Goal: Transaction & Acquisition: Purchase product/service

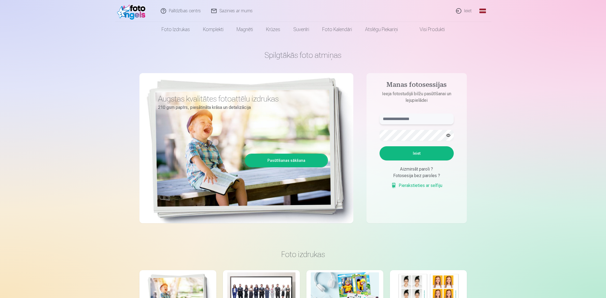
click at [402, 117] on input "text" at bounding box center [417, 119] width 74 height 11
type input "**********"
click at [380, 146] on button "Ieiet" at bounding box center [417, 153] width 74 height 14
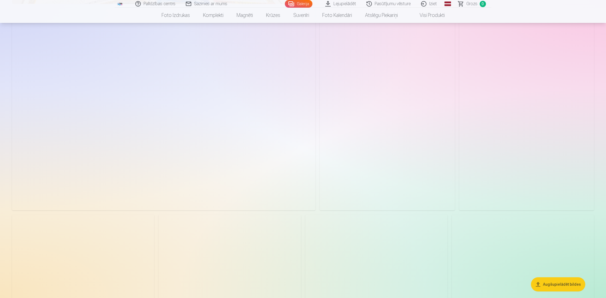
scroll to position [457, 0]
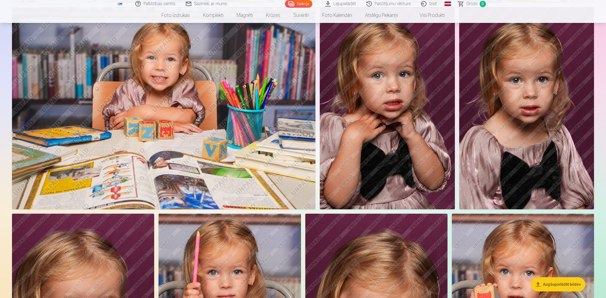
click at [542, 282] on button "Augšupielādēt bildes" at bounding box center [558, 284] width 54 height 14
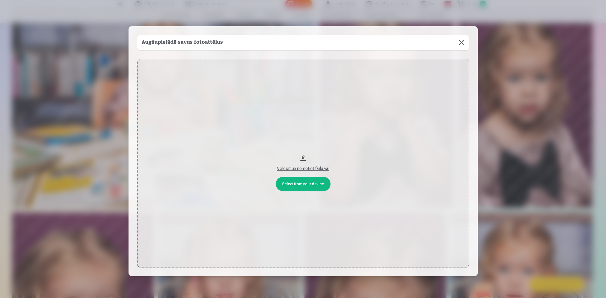
scroll to position [457, 0]
click at [464, 46] on button at bounding box center [461, 42] width 15 height 15
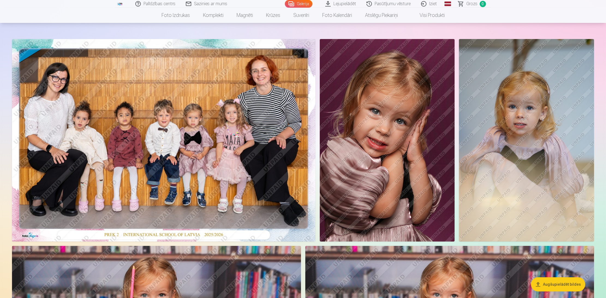
scroll to position [0, 0]
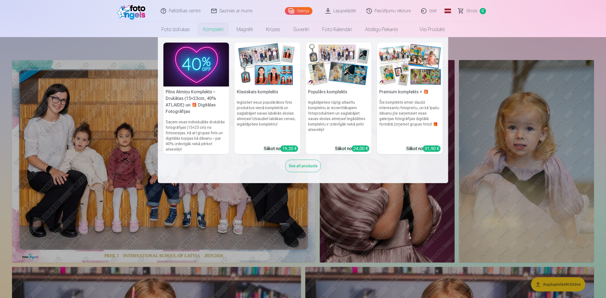
click at [270, 75] on img at bounding box center [268, 65] width 66 height 44
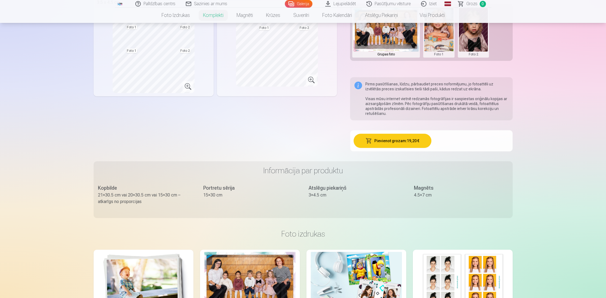
scroll to position [162, 0]
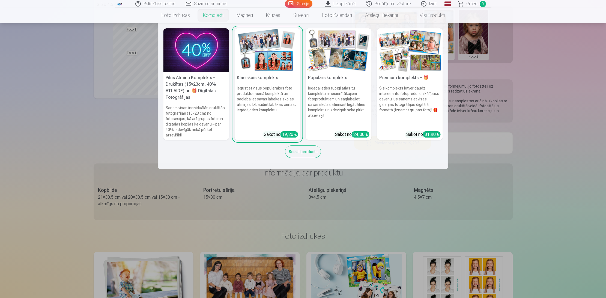
click at [212, 16] on link "Komplekti" at bounding box center [213, 15] width 34 height 15
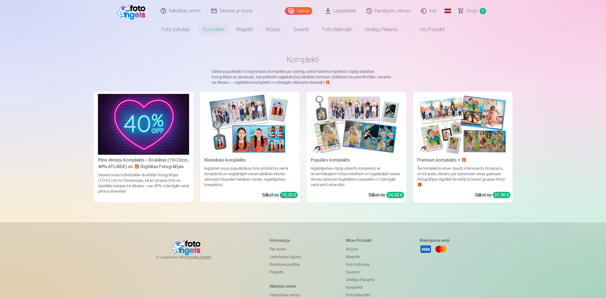
click at [330, 134] on img at bounding box center [356, 124] width 91 height 61
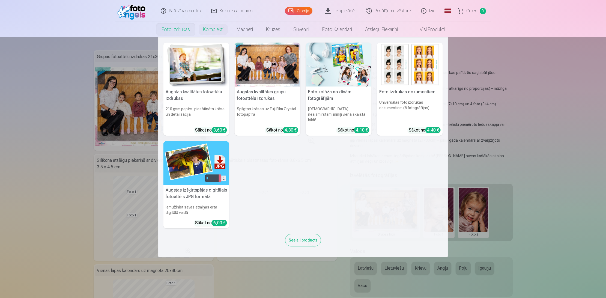
click at [179, 32] on link "Foto izdrukas" at bounding box center [175, 29] width 41 height 15
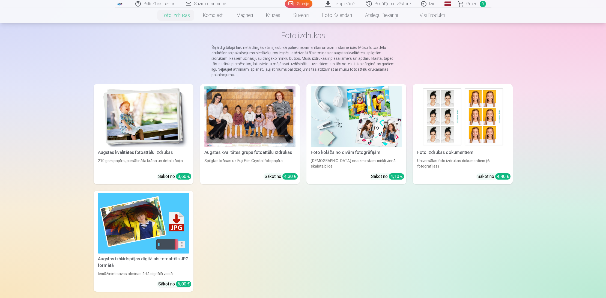
scroll to position [25, 0]
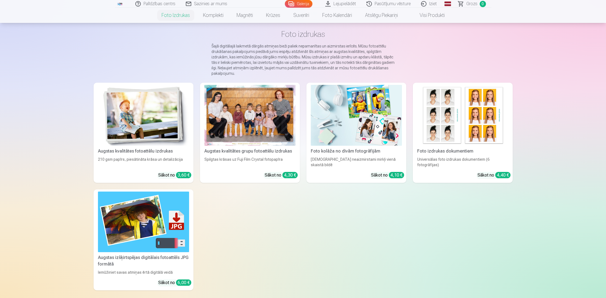
click at [141, 127] on img at bounding box center [143, 115] width 91 height 61
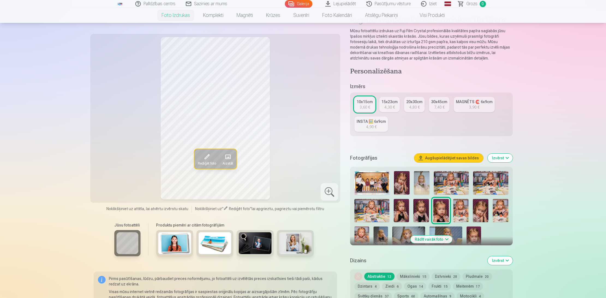
scroll to position [37, 0]
click at [429, 241] on button "Rādīt vairāk foto" at bounding box center [431, 240] width 42 height 8
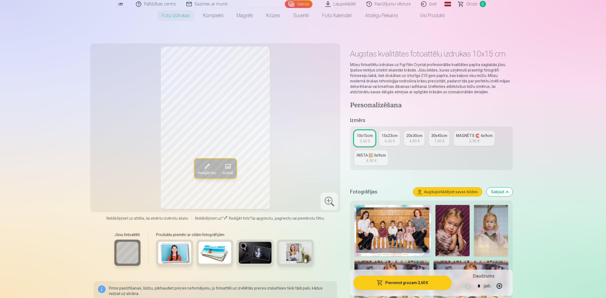
scroll to position [0, 0]
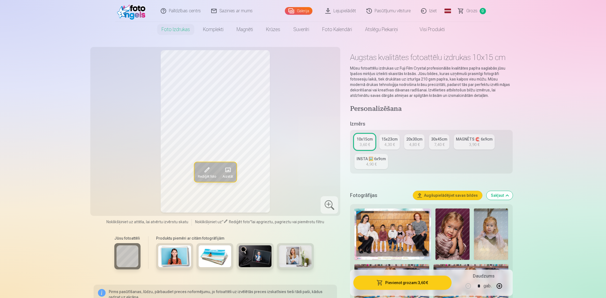
click at [393, 140] on div "15x23cm" at bounding box center [389, 138] width 16 height 5
click at [409, 146] on div "4,80 €" at bounding box center [414, 144] width 10 height 5
click at [308, 14] on link "Galerija" at bounding box center [299, 11] width 28 height 8
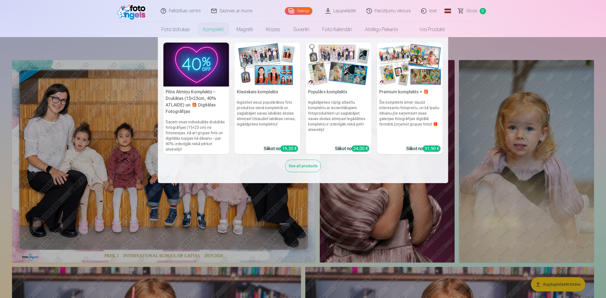
click at [212, 33] on link "Komplekti" at bounding box center [213, 29] width 34 height 15
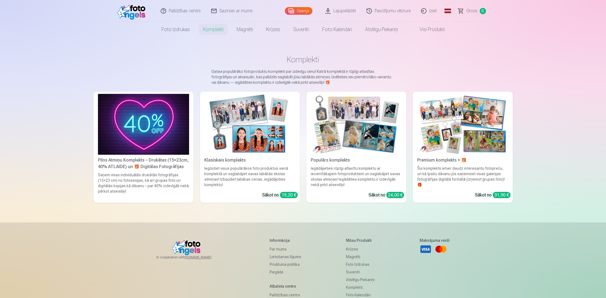
click at [358, 140] on img at bounding box center [356, 124] width 91 height 61
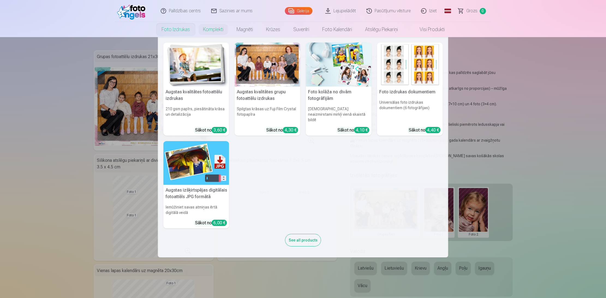
click at [177, 27] on link "Foto izdrukas" at bounding box center [175, 29] width 41 height 15
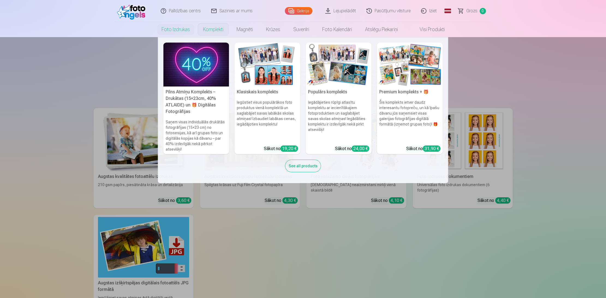
click at [216, 32] on link "Komplekti" at bounding box center [213, 29] width 34 height 15
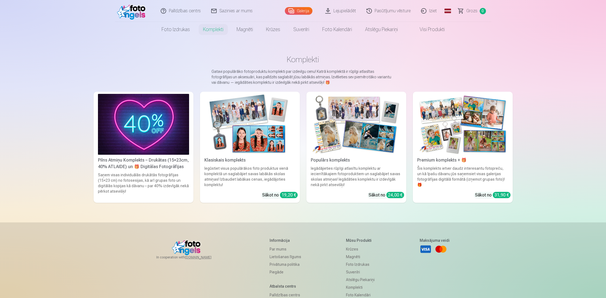
click at [246, 146] on img at bounding box center [249, 124] width 91 height 61
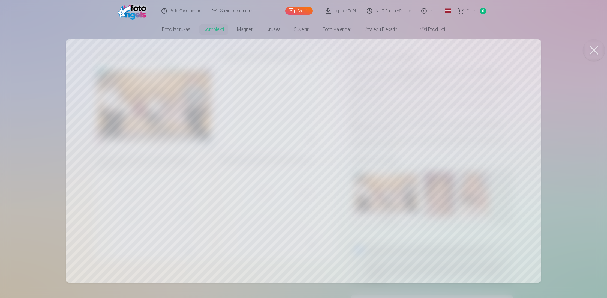
click at [568, 156] on div at bounding box center [303, 149] width 607 height 298
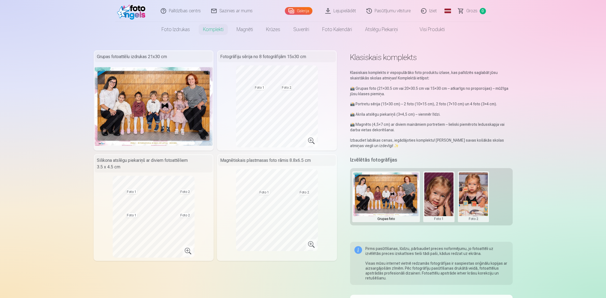
click at [372, 199] on img at bounding box center [385, 194] width 65 height 44
click at [447, 199] on button at bounding box center [438, 196] width 29 height 49
click at [442, 195] on button "Nomainiet foto" at bounding box center [438, 196] width 44 height 15
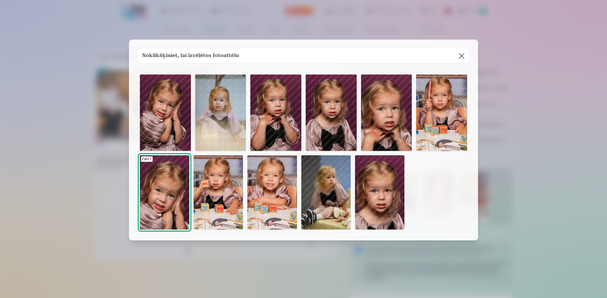
scroll to position [10, 0]
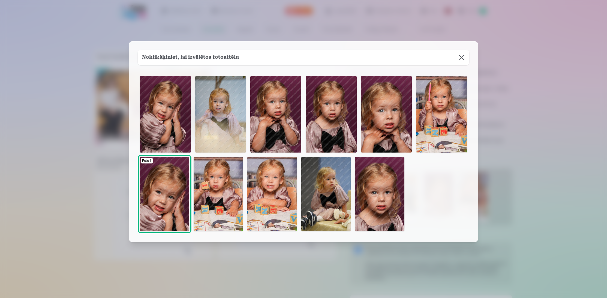
click at [172, 115] on img at bounding box center [165, 114] width 51 height 76
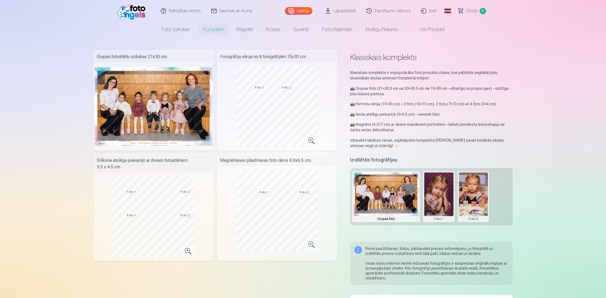
click at [477, 198] on button at bounding box center [473, 196] width 29 height 49
click at [476, 194] on button "Nomainiet foto" at bounding box center [473, 196] width 44 height 15
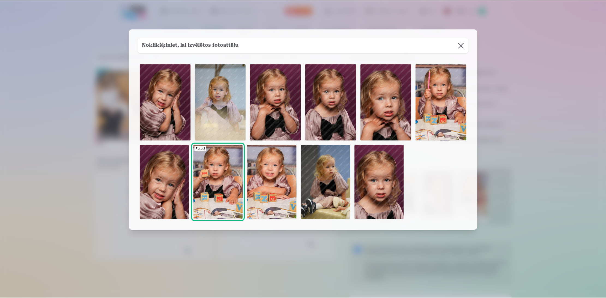
scroll to position [37, 0]
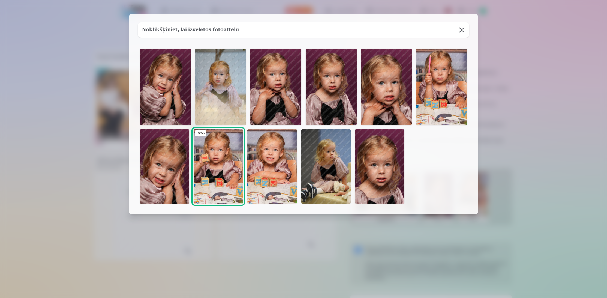
click at [552, 164] on div at bounding box center [303, 149] width 607 height 298
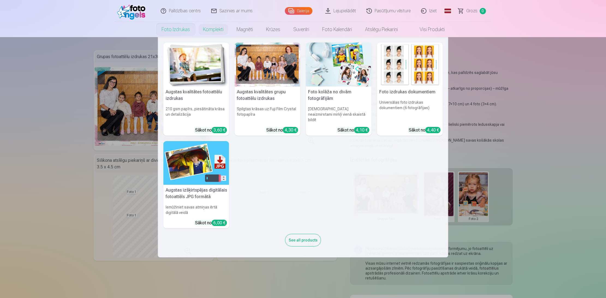
click at [168, 32] on link "Foto izdrukas" at bounding box center [175, 29] width 41 height 15
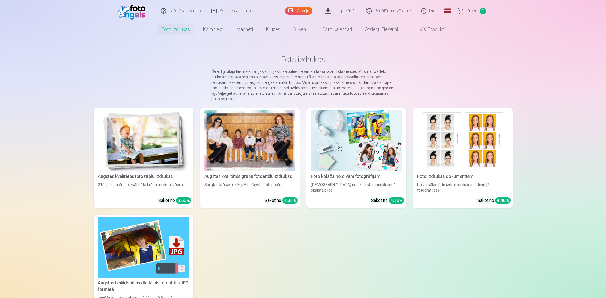
click at [276, 150] on div at bounding box center [249, 140] width 91 height 61
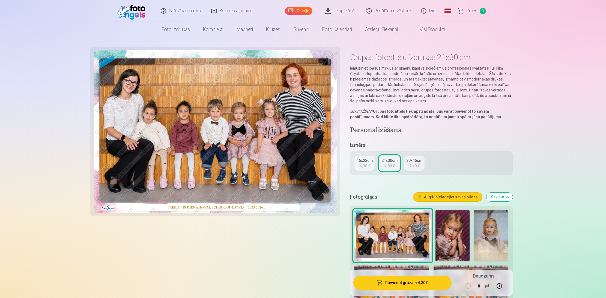
click at [416, 282] on button "Pievienot grozam : 4,30 €" at bounding box center [402, 283] width 98 height 14
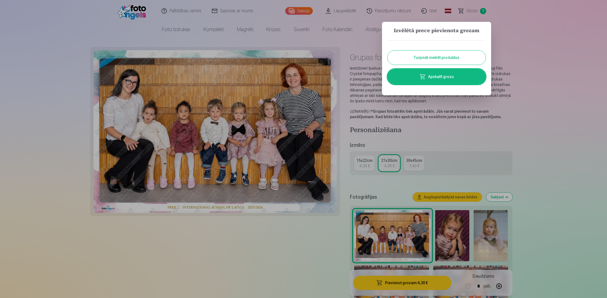
click at [408, 58] on button "Turpināt meklēt produktus" at bounding box center [437, 57] width 98 height 14
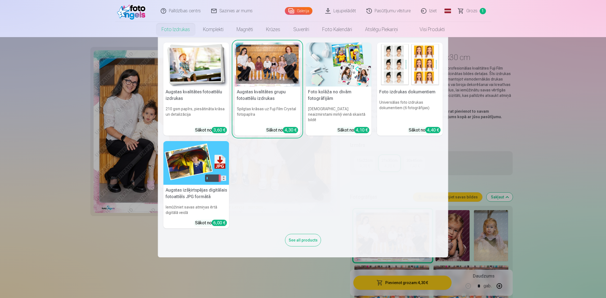
click at [182, 30] on link "Foto izdrukas" at bounding box center [175, 29] width 41 height 15
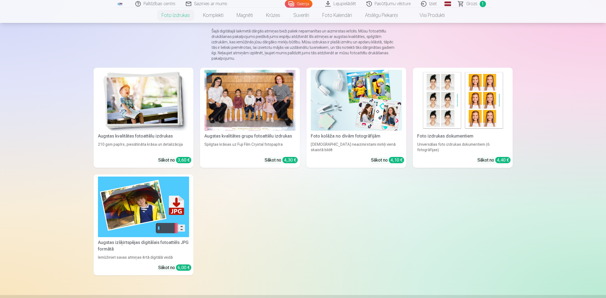
scroll to position [43, 0]
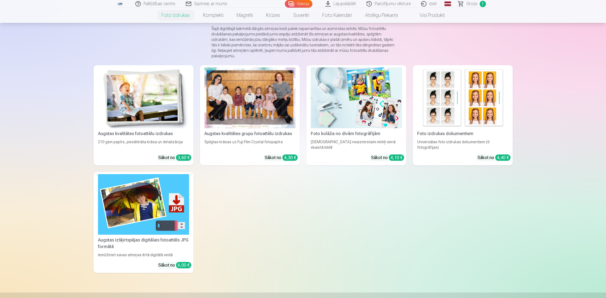
click at [380, 105] on img at bounding box center [356, 97] width 91 height 61
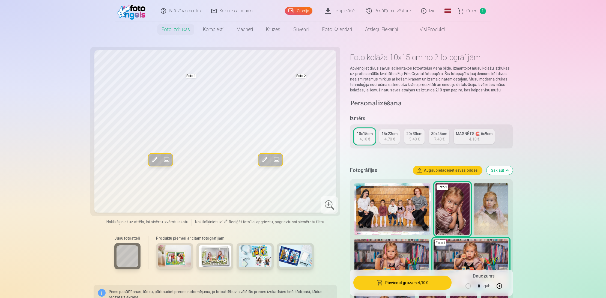
click at [393, 136] on div "15x23cm" at bounding box center [389, 133] width 16 height 5
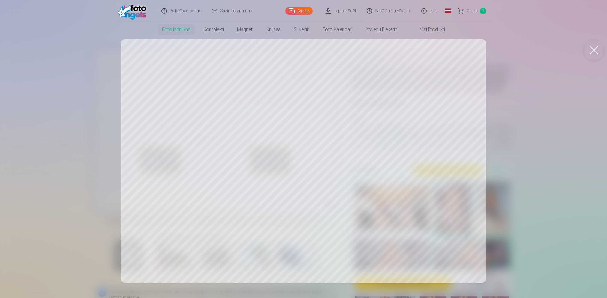
click at [600, 150] on div at bounding box center [303, 149] width 607 height 298
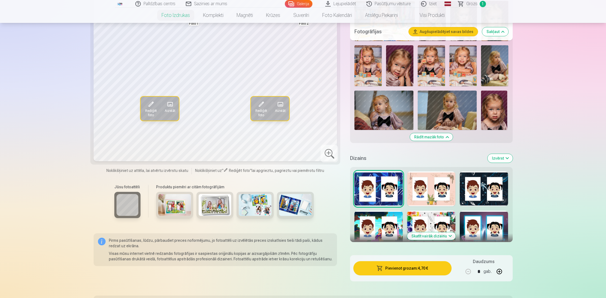
scroll to position [304, 0]
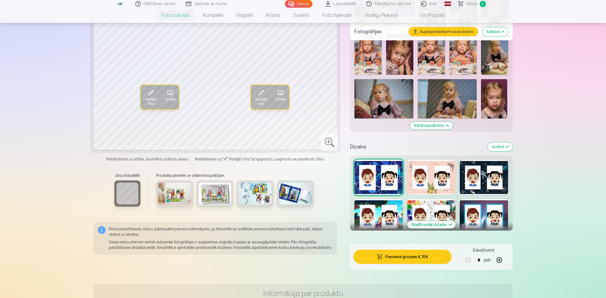
click at [503, 147] on button "Izvērst" at bounding box center [500, 146] width 25 height 9
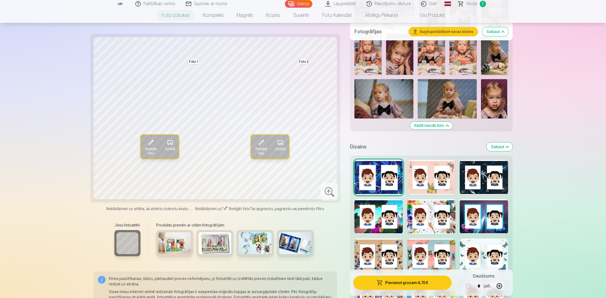
click at [503, 147] on button "Sakļaut" at bounding box center [500, 146] width 26 height 9
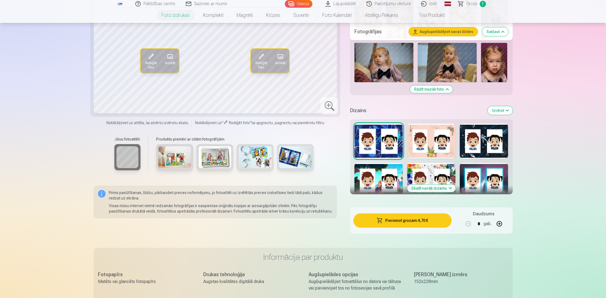
scroll to position [342, 0]
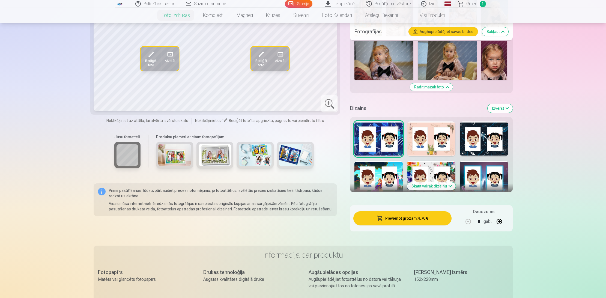
click at [428, 188] on button "Skatīt vairāk dizainu" at bounding box center [431, 186] width 49 height 8
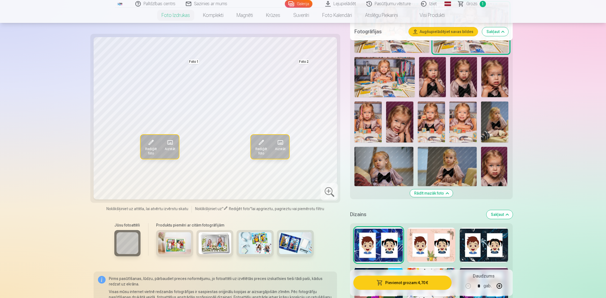
scroll to position [235, 0]
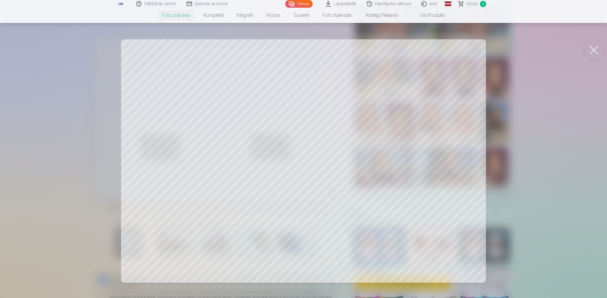
click at [540, 154] on div at bounding box center [303, 149] width 607 height 298
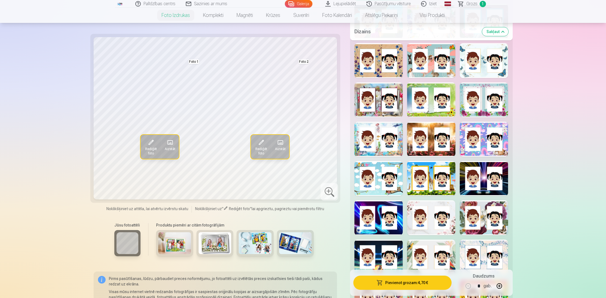
scroll to position [498, 0]
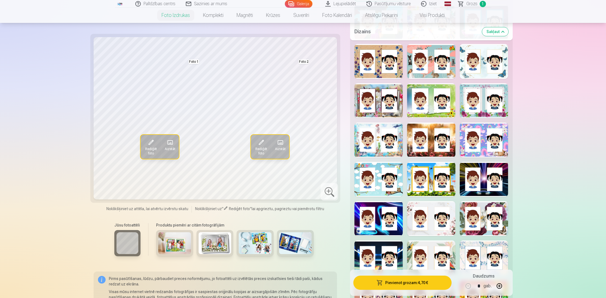
click at [426, 216] on div at bounding box center [431, 218] width 48 height 35
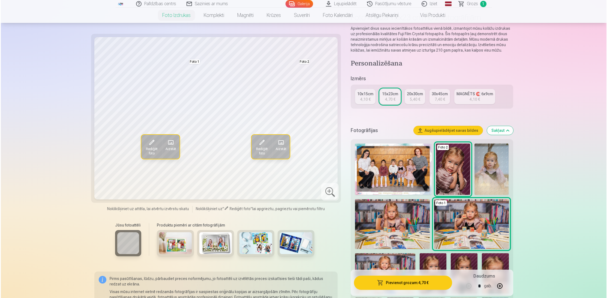
scroll to position [121, 0]
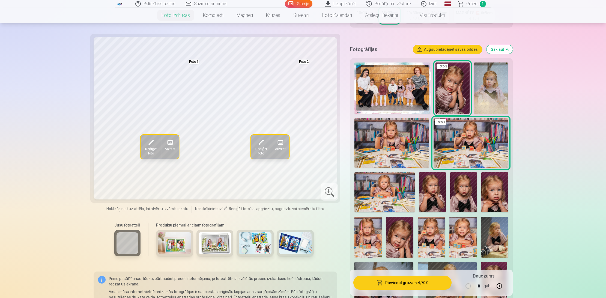
click at [394, 142] on img at bounding box center [391, 143] width 75 height 50
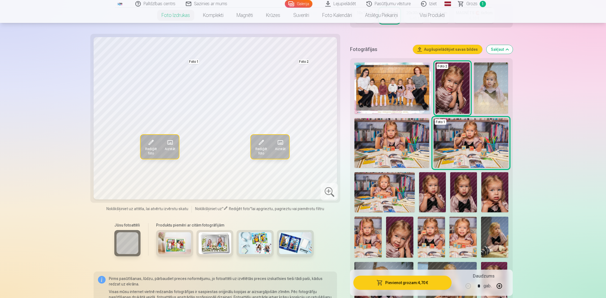
click at [170, 147] on span "Aizstāt" at bounding box center [170, 149] width 11 height 4
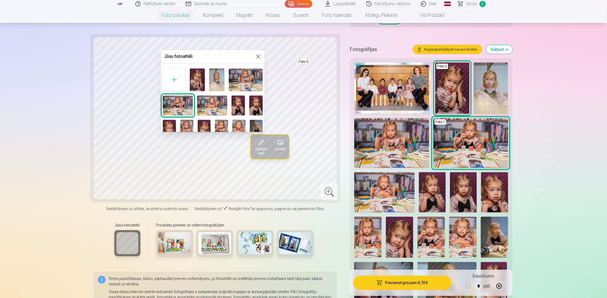
click at [208, 102] on img at bounding box center [212, 106] width 30 height 20
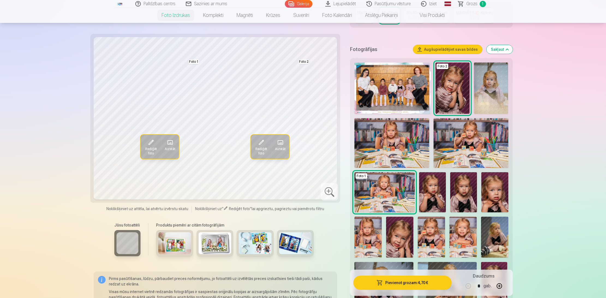
click at [279, 145] on span at bounding box center [280, 142] width 9 height 9
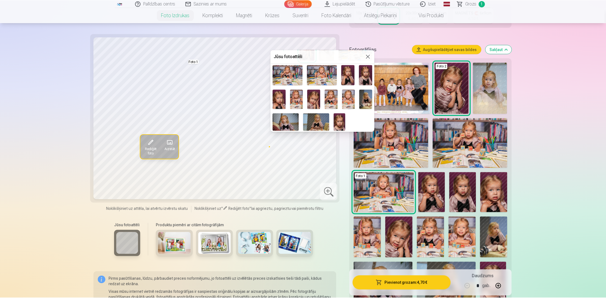
scroll to position [31, 0]
click at [316, 104] on img at bounding box center [314, 99] width 13 height 20
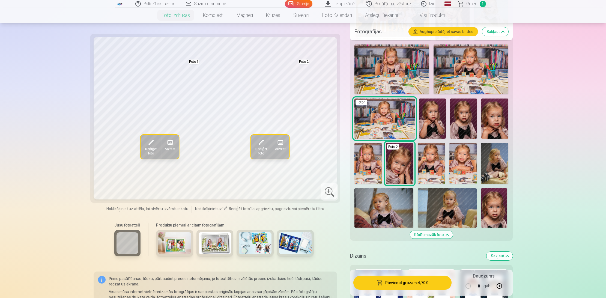
scroll to position [187, 0]
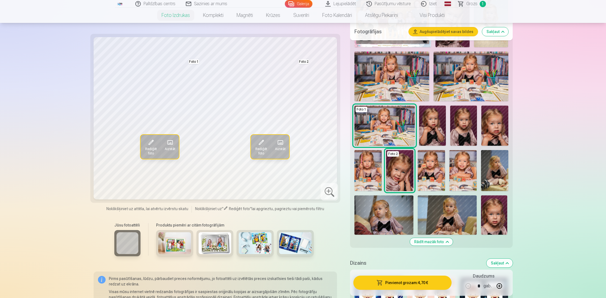
click at [333, 219] on div "Jūsu fotoattēli Produktu piemēri ar citām fotogrāfijām" at bounding box center [216, 242] width 244 height 46
click at [171, 143] on span at bounding box center [170, 142] width 9 height 9
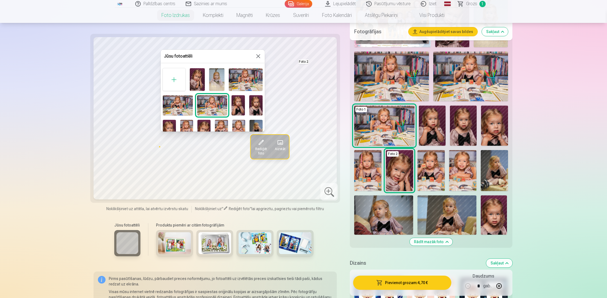
click at [250, 77] on img at bounding box center [246, 79] width 34 height 23
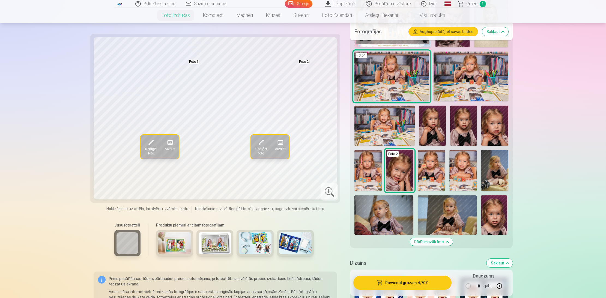
click at [321, 211] on div "Noklikšķiniet uz attēla, lai atvērtu izvērstu skatu Noklikšķiniet uz " Rediģēt …" at bounding box center [216, 209] width 244 height 7
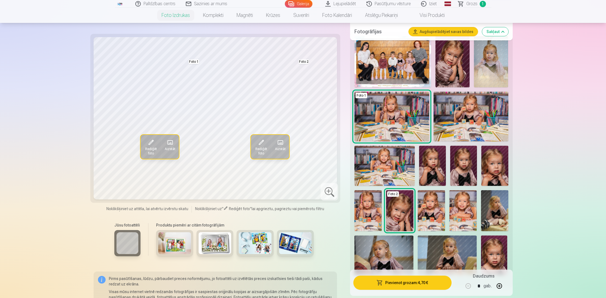
scroll to position [144, 0]
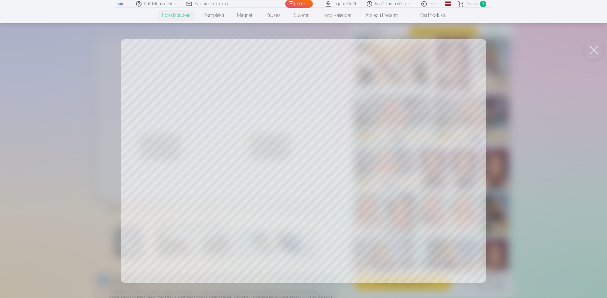
click at [589, 159] on div at bounding box center [303, 149] width 607 height 298
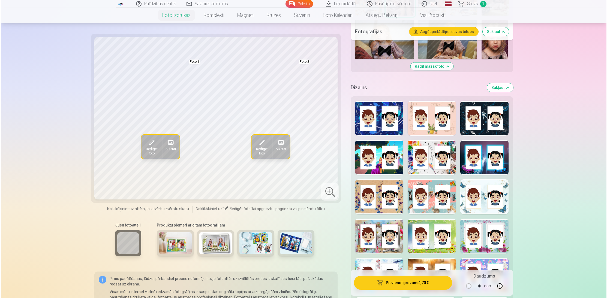
scroll to position [362, 0]
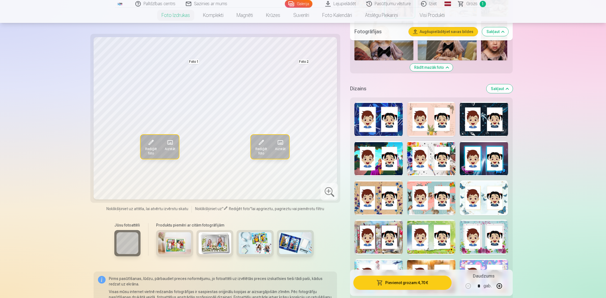
click at [499, 285] on button "button" at bounding box center [499, 285] width 13 height 13
type input "*"
click at [433, 282] on button "Pievienot grozam : 14,10 €" at bounding box center [402, 283] width 98 height 14
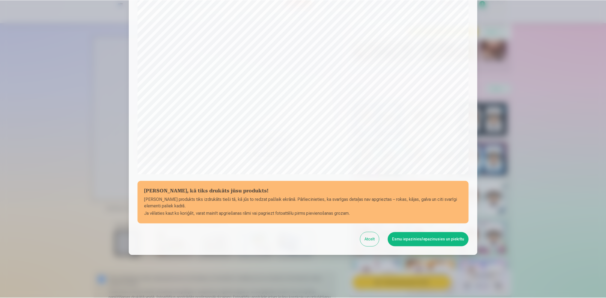
scroll to position [94, 0]
click at [432, 237] on button "Esmu iepazinies/iepazinusies un piekrītu" at bounding box center [429, 239] width 81 height 14
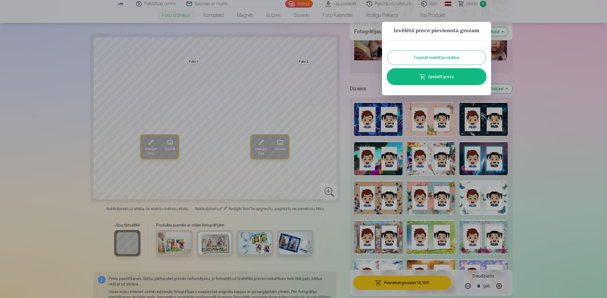
click at [434, 55] on button "Turpināt meklēt produktus" at bounding box center [437, 57] width 98 height 14
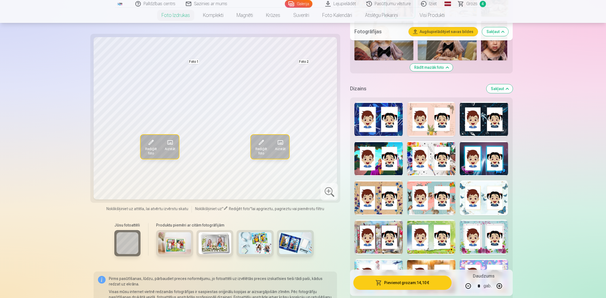
click at [260, 147] on span "Rediģēt foto" at bounding box center [261, 151] width 14 height 9
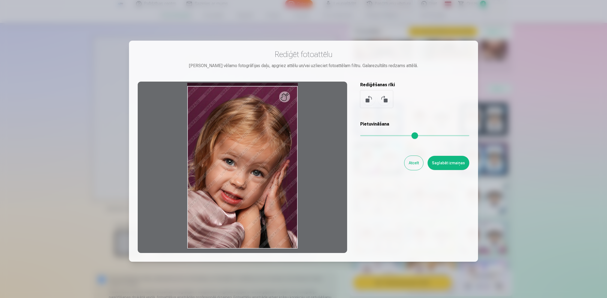
type input "*"
drag, startPoint x: 363, startPoint y: 136, endPoint x: 308, endPoint y: 133, distance: 55.4
click at [360, 135] on input "range" at bounding box center [414, 135] width 109 height 1
drag, startPoint x: 267, startPoint y: 87, endPoint x: 287, endPoint y: 82, distance: 20.8
click at [269, 82] on div at bounding box center [243, 167] width 210 height 171
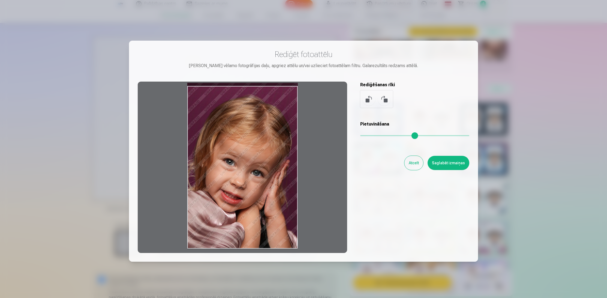
click at [553, 114] on div at bounding box center [303, 149] width 607 height 298
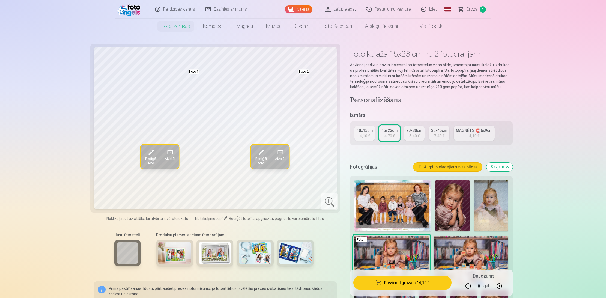
scroll to position [0, 0]
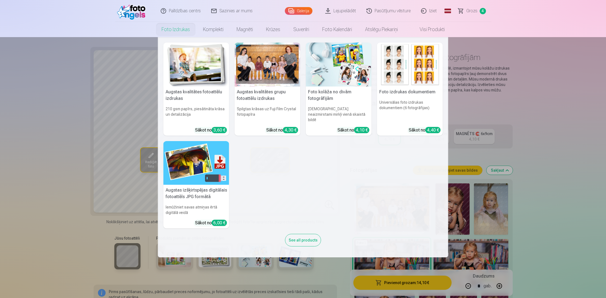
click at [181, 31] on link "Foto izdrukas" at bounding box center [175, 29] width 41 height 15
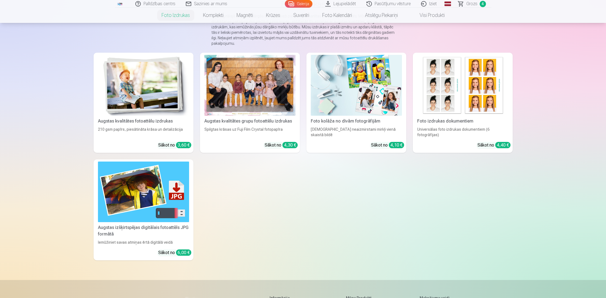
scroll to position [58, 0]
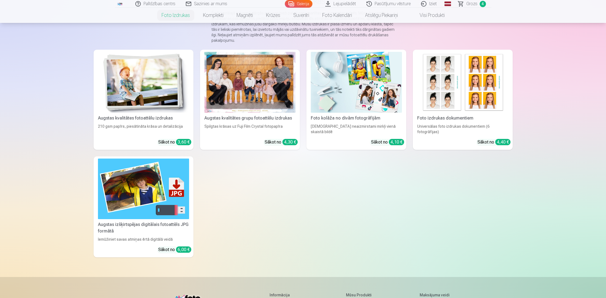
click at [123, 182] on img at bounding box center [143, 189] width 91 height 61
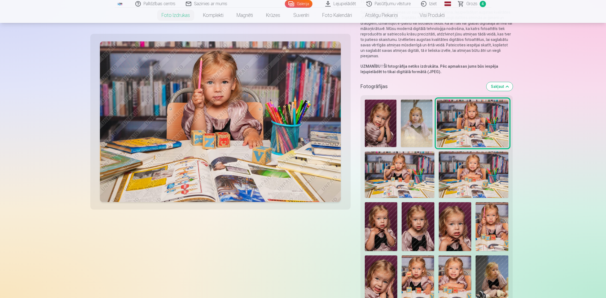
scroll to position [58, 0]
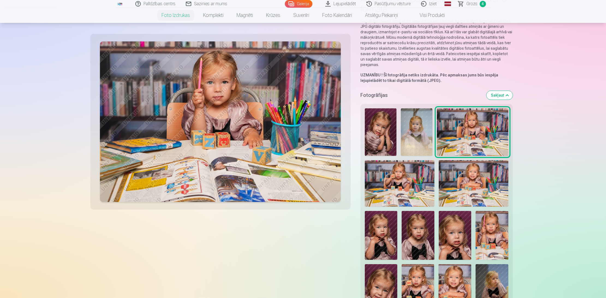
click at [487, 119] on img at bounding box center [472, 131] width 71 height 47
click at [466, 182] on img at bounding box center [474, 183] width 70 height 46
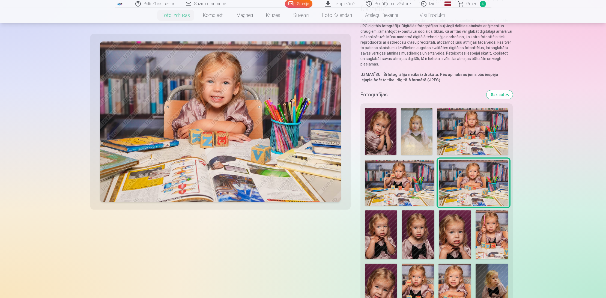
click at [476, 136] on img at bounding box center [472, 131] width 71 height 47
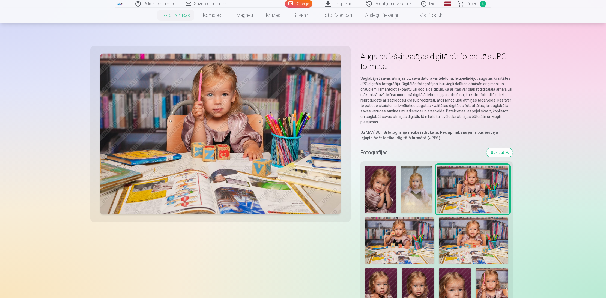
scroll to position [0, 0]
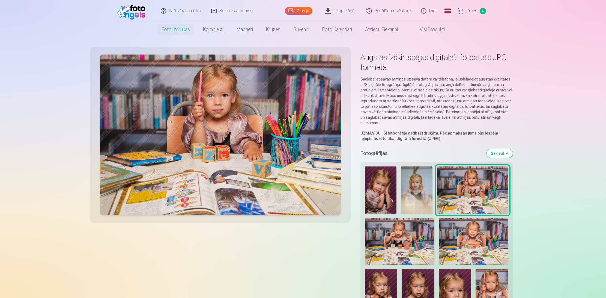
click at [507, 151] on button "Sakļaut" at bounding box center [500, 153] width 26 height 9
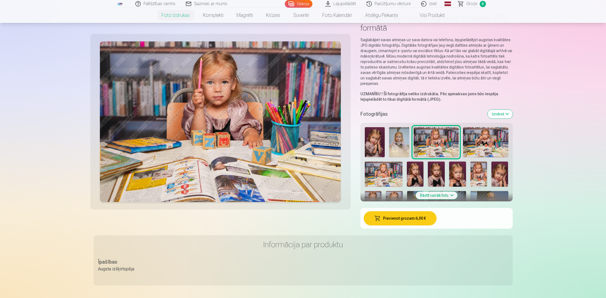
scroll to position [43, 0]
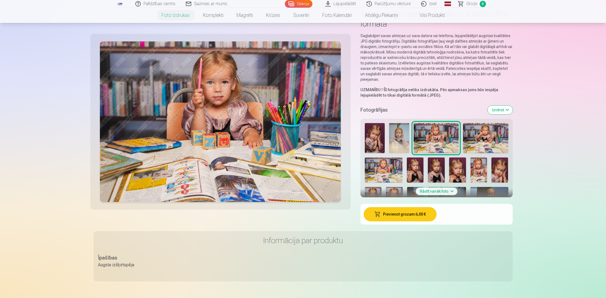
click at [450, 190] on button "Rādīt vairāk foto" at bounding box center [437, 191] width 42 height 8
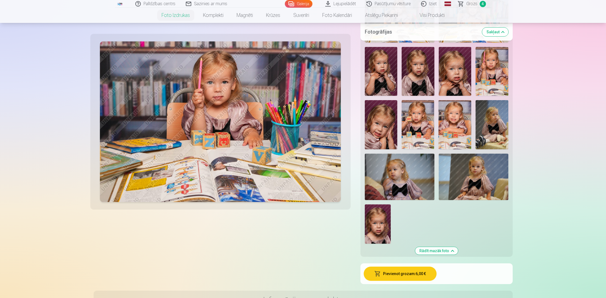
scroll to position [222, 0]
click at [401, 275] on button "Pievienot grozam : 6,00 €" at bounding box center [400, 274] width 73 height 14
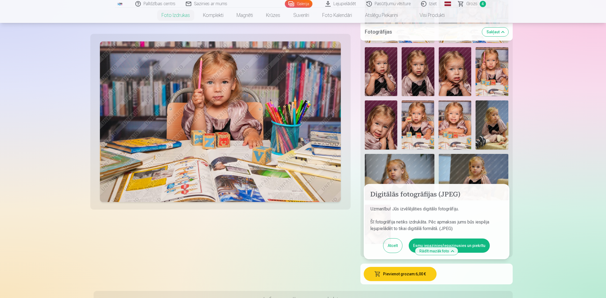
click at [469, 246] on button "Esmu iepazinies/iepazinusies un piekrītu" at bounding box center [449, 245] width 81 height 14
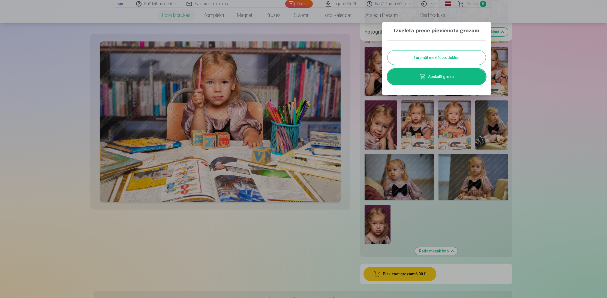
click at [414, 57] on button "Turpināt meklēt produktus" at bounding box center [437, 57] width 98 height 14
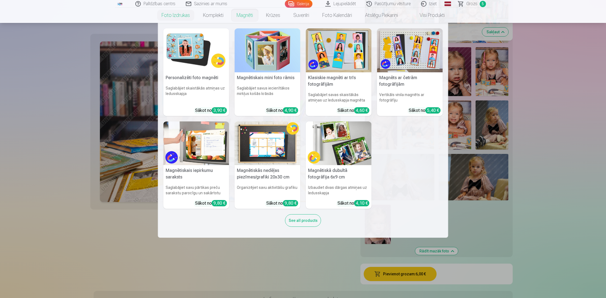
click at [246, 15] on link "Magnēti" at bounding box center [244, 15] width 29 height 15
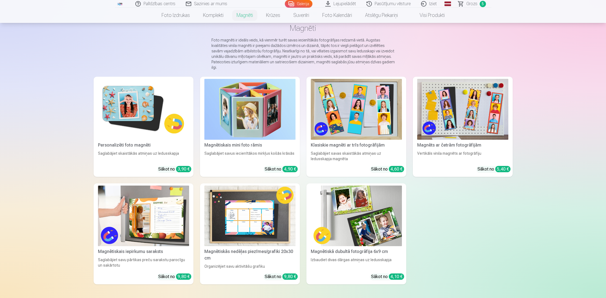
scroll to position [37, 0]
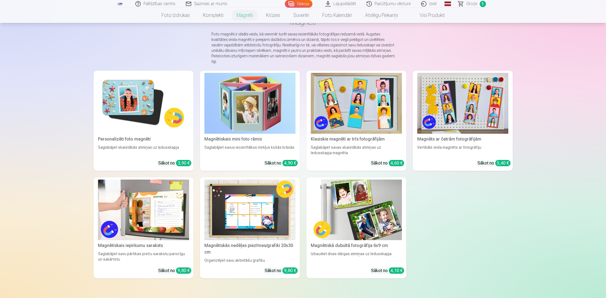
click at [369, 112] on img at bounding box center [356, 103] width 91 height 61
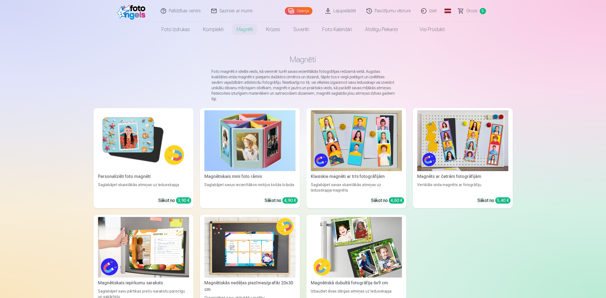
click at [126, 144] on img at bounding box center [143, 140] width 91 height 61
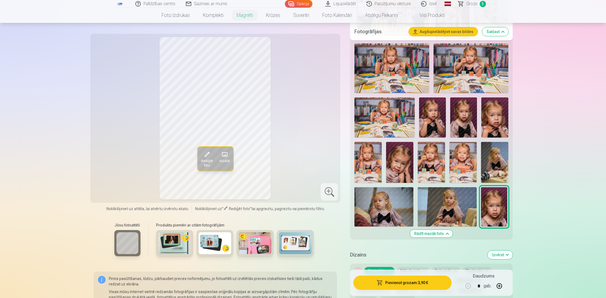
scroll to position [212, 0]
click at [441, 207] on img at bounding box center [447, 206] width 59 height 39
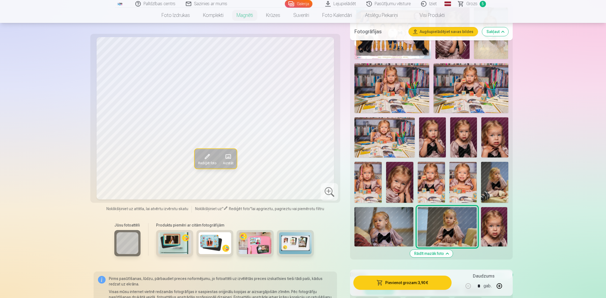
scroll to position [190, 0]
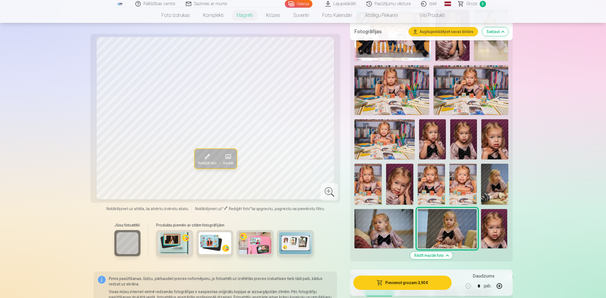
click at [400, 168] on img at bounding box center [399, 184] width 27 height 41
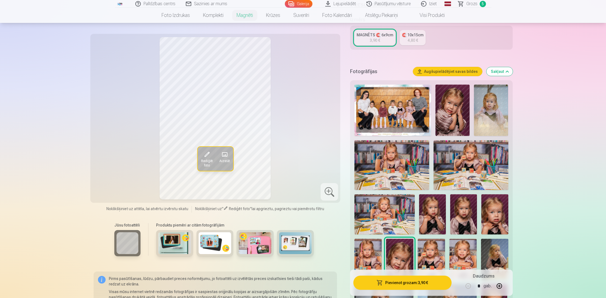
scroll to position [114, 0]
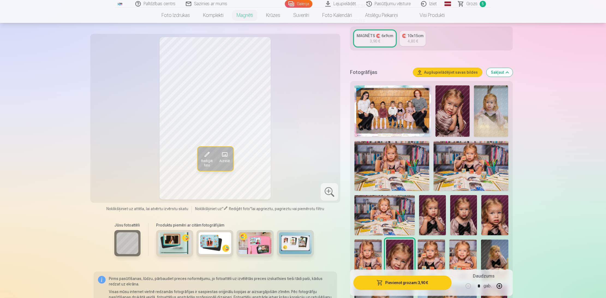
click at [493, 94] on img at bounding box center [491, 110] width 34 height 51
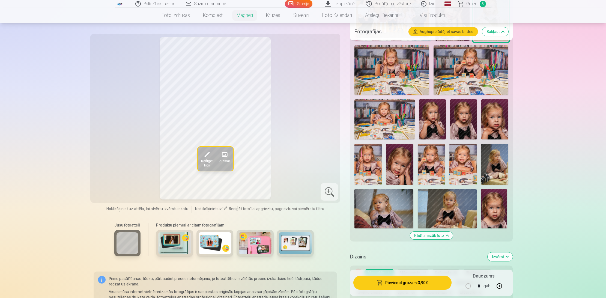
scroll to position [210, 0]
click at [424, 207] on img at bounding box center [447, 208] width 59 height 39
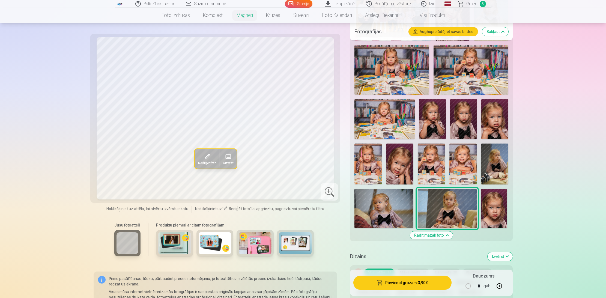
click at [464, 160] on img at bounding box center [462, 164] width 27 height 41
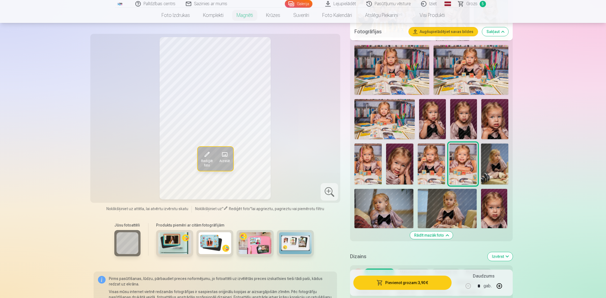
click at [467, 203] on img at bounding box center [447, 208] width 59 height 39
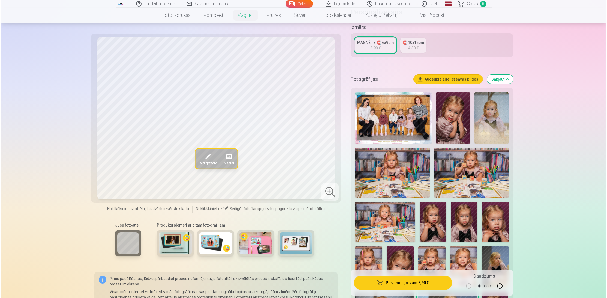
scroll to position [139, 0]
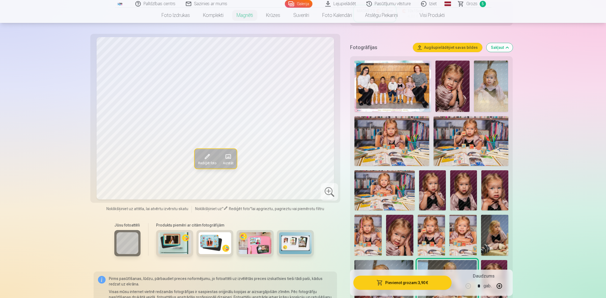
click at [499, 286] on button "button" at bounding box center [499, 285] width 13 height 13
type input "*"
click at [411, 283] on button "Pievienot grozam : 7,80 €" at bounding box center [402, 283] width 98 height 14
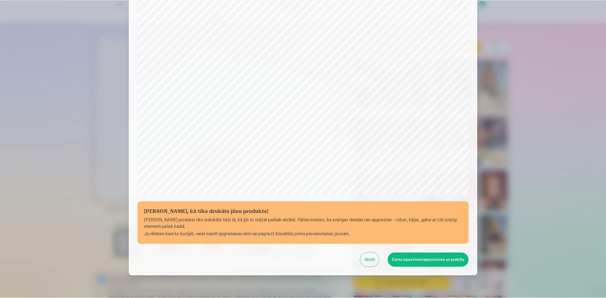
scroll to position [95, 0]
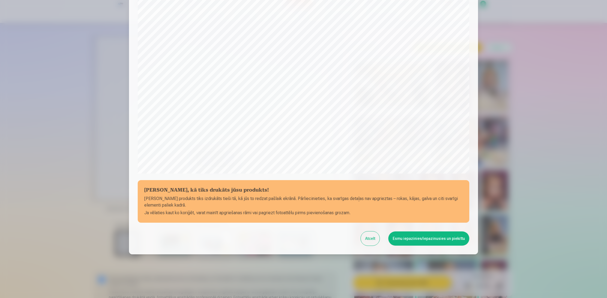
click at [418, 238] on button "Esmu iepazinies/iepazinusies un piekrītu" at bounding box center [429, 238] width 81 height 14
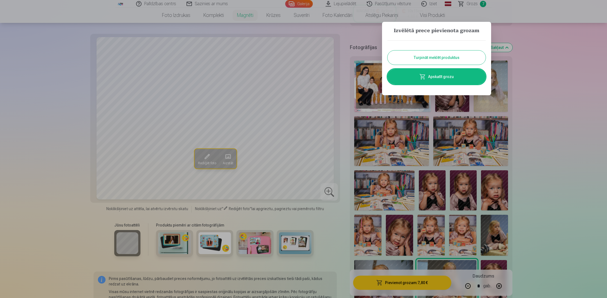
click at [430, 55] on button "Turpināt meklēt produktus" at bounding box center [437, 57] width 98 height 14
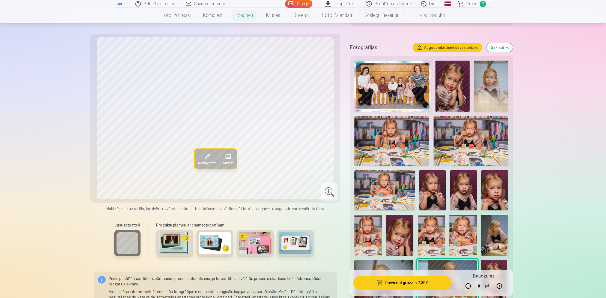
click at [473, 6] on span "Grozs" at bounding box center [471, 4] width 11 height 7
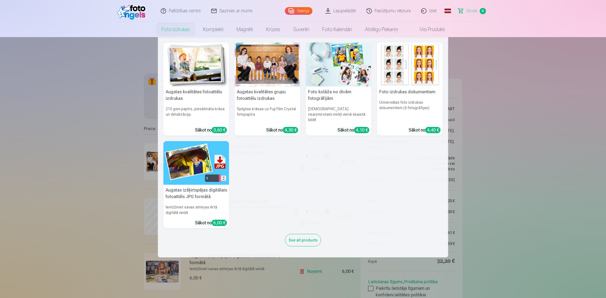
click at [173, 30] on link "Foto izdrukas" at bounding box center [175, 29] width 41 height 15
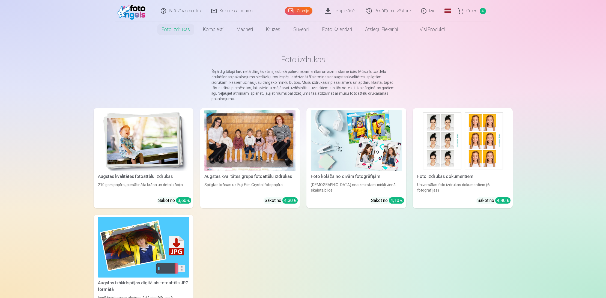
click at [138, 131] on img at bounding box center [143, 140] width 91 height 61
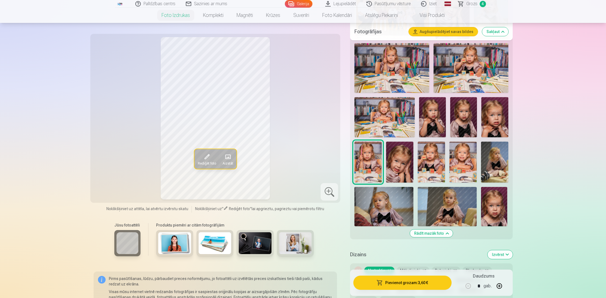
scroll to position [224, 0]
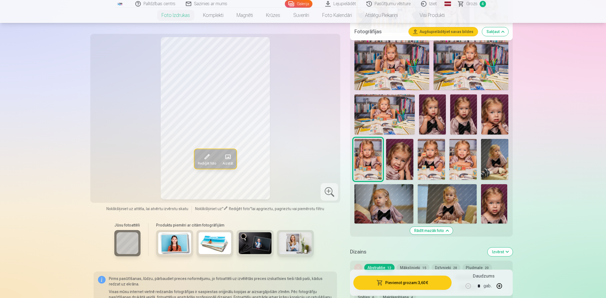
click at [467, 200] on img at bounding box center [447, 203] width 59 height 39
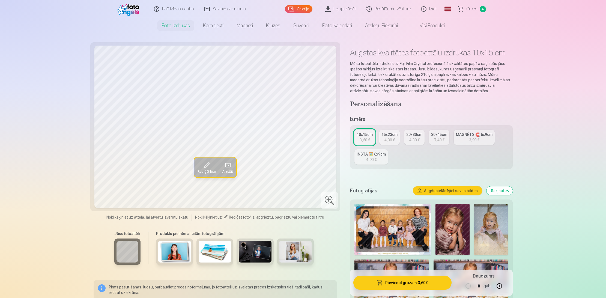
scroll to position [5, 0]
drag, startPoint x: 408, startPoint y: 137, endPoint x: 415, endPoint y: 138, distance: 6.6
click at [408, 137] on link "20x30cm 4,80 €" at bounding box center [414, 136] width 20 height 15
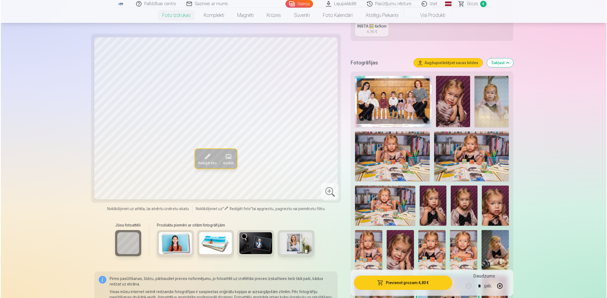
scroll to position [137, 0]
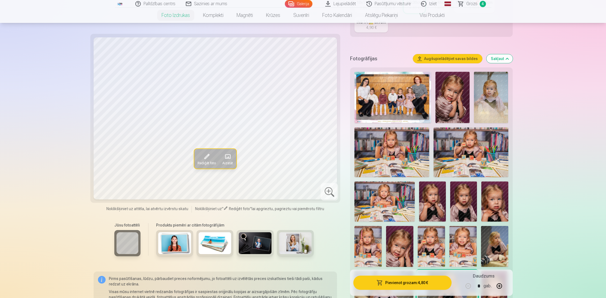
click at [422, 285] on button "Pievienot grozam : 4,80 €" at bounding box center [402, 283] width 98 height 14
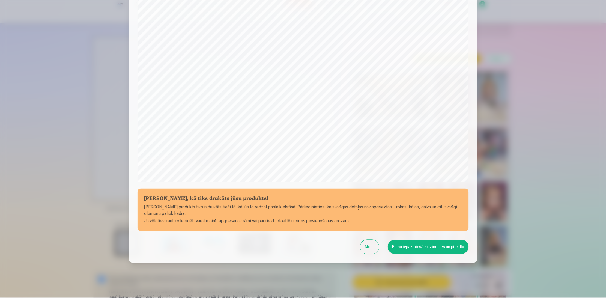
scroll to position [95, 0]
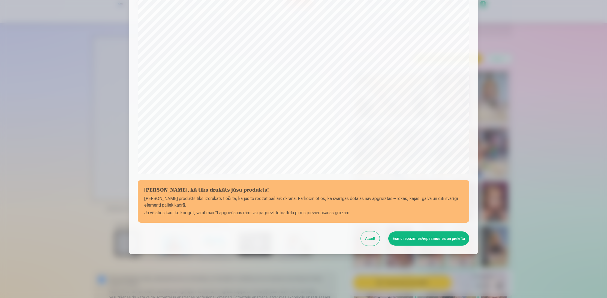
click at [461, 238] on button "Esmu iepazinies/iepazinusies un piekrītu" at bounding box center [429, 238] width 81 height 14
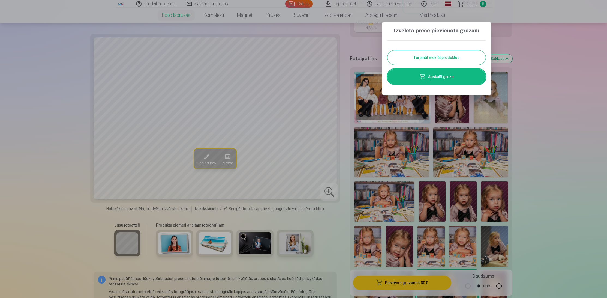
click at [458, 60] on button "Turpināt meklēt produktus" at bounding box center [437, 57] width 98 height 14
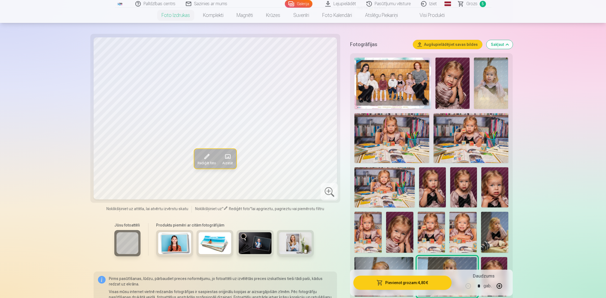
scroll to position [152, 0]
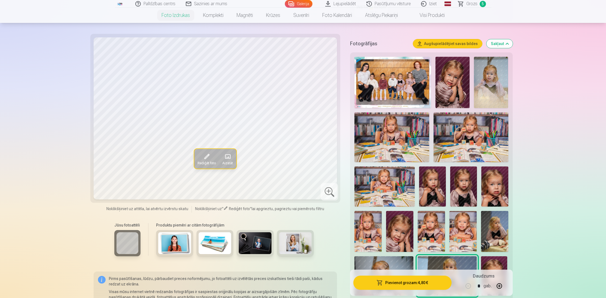
click at [495, 78] on img at bounding box center [491, 82] width 34 height 51
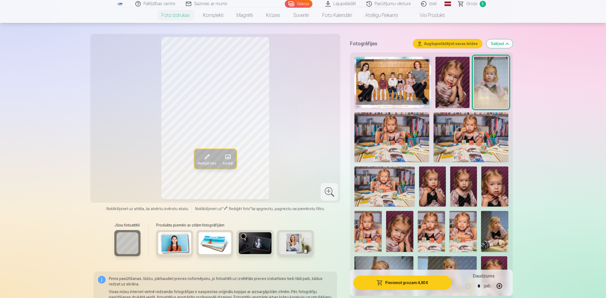
click at [390, 149] on img at bounding box center [391, 137] width 75 height 50
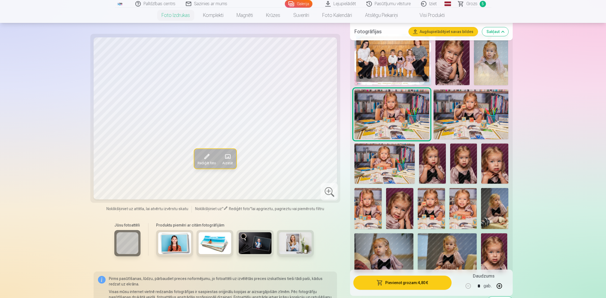
scroll to position [173, 0]
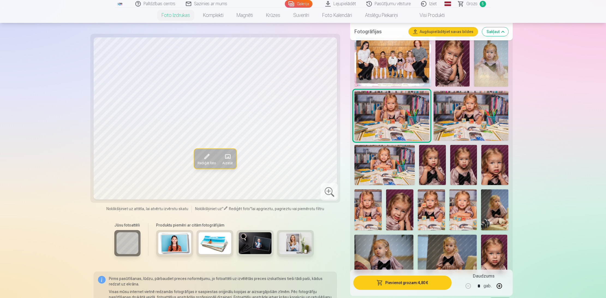
click at [395, 165] on img at bounding box center [384, 165] width 60 height 40
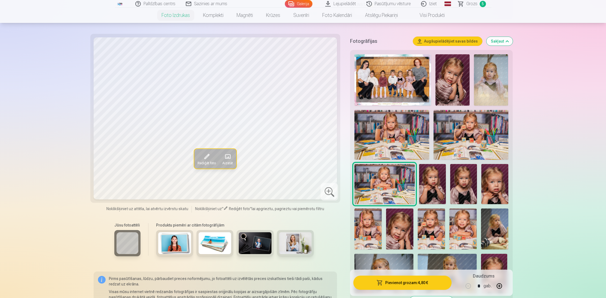
scroll to position [154, 0]
click at [433, 174] on img at bounding box center [432, 184] width 27 height 40
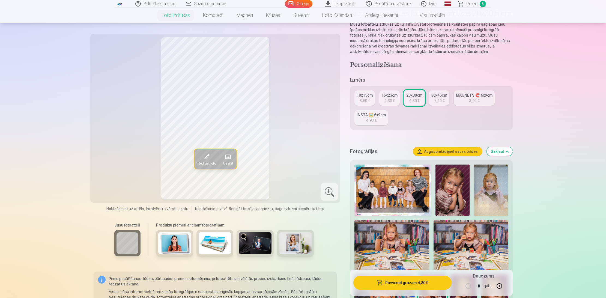
scroll to position [43, 0]
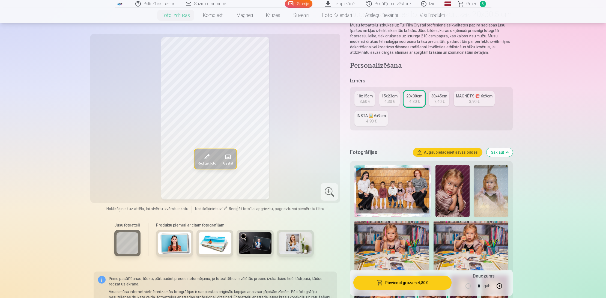
click at [389, 102] on div "4,30 €" at bounding box center [389, 101] width 10 height 5
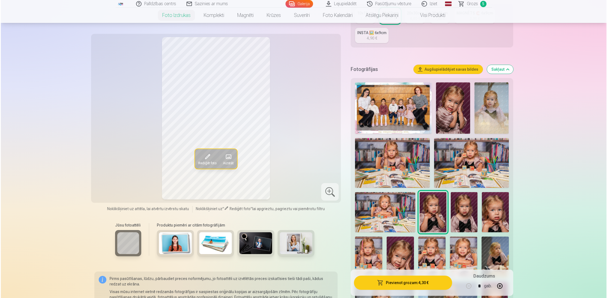
scroll to position [130, 0]
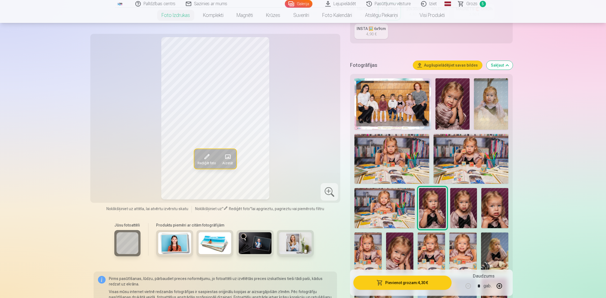
click at [403, 285] on button "Pievienot grozam : 4,30 €" at bounding box center [402, 283] width 98 height 14
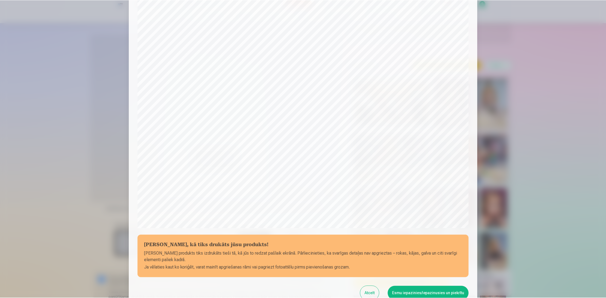
scroll to position [95, 0]
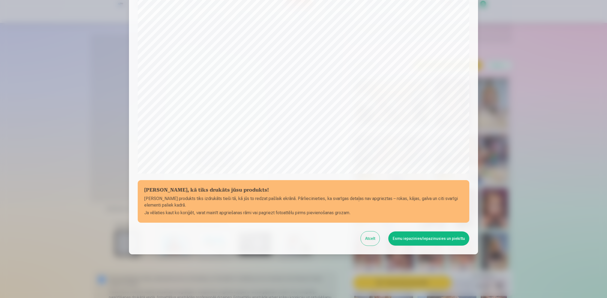
click at [429, 238] on button "Esmu iepazinies/iepazinusies un piekrītu" at bounding box center [429, 238] width 81 height 14
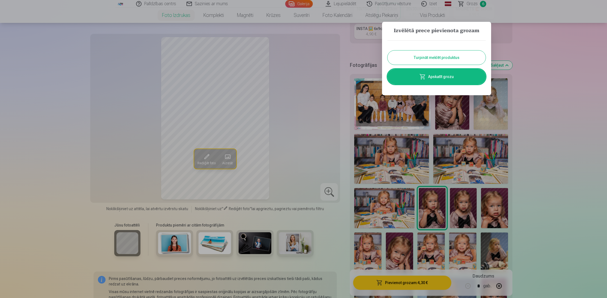
drag, startPoint x: 552, startPoint y: 77, endPoint x: 545, endPoint y: 73, distance: 7.1
click at [552, 77] on div at bounding box center [303, 149] width 607 height 298
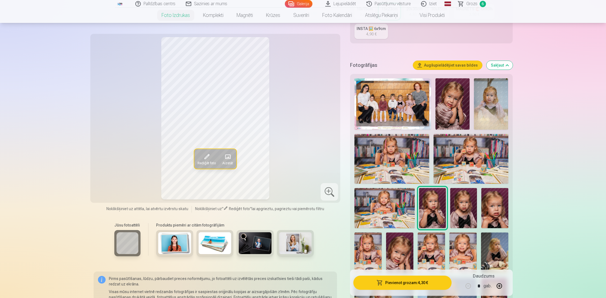
click at [480, 3] on span "6" at bounding box center [483, 4] width 6 height 6
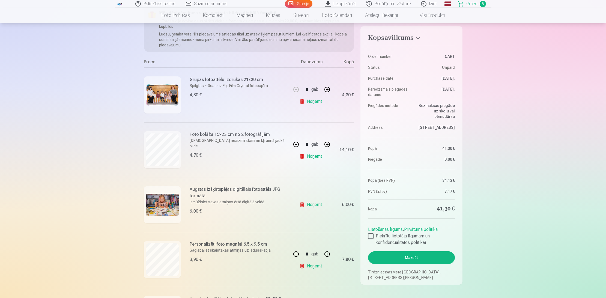
scroll to position [69, 0]
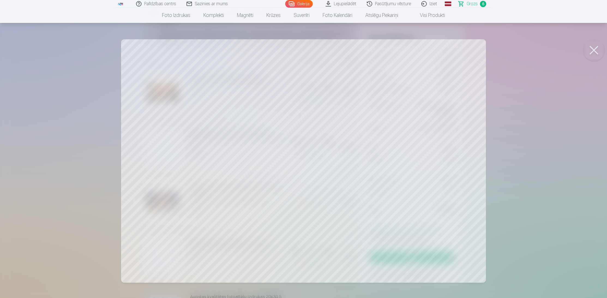
click at [540, 157] on div at bounding box center [303, 149] width 607 height 298
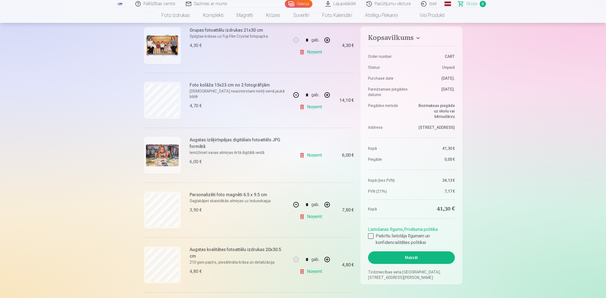
scroll to position [133, 0]
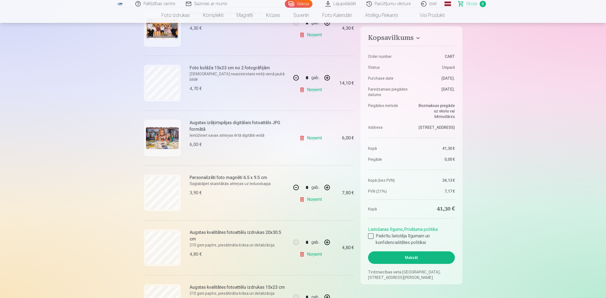
click at [166, 139] on img at bounding box center [162, 138] width 33 height 22
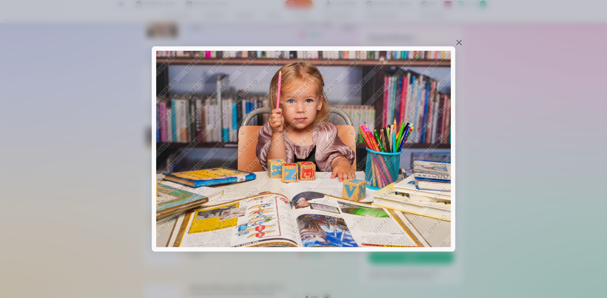
click at [487, 103] on div at bounding box center [303, 149] width 607 height 298
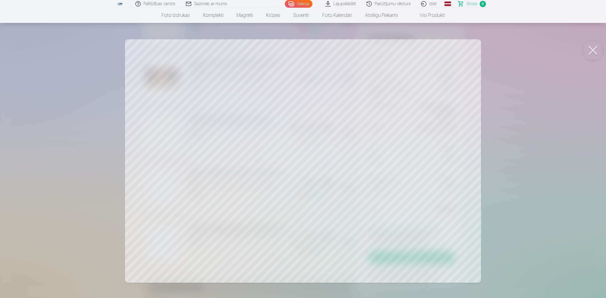
scroll to position [194, 0]
click at [532, 114] on div at bounding box center [303, 149] width 607 height 298
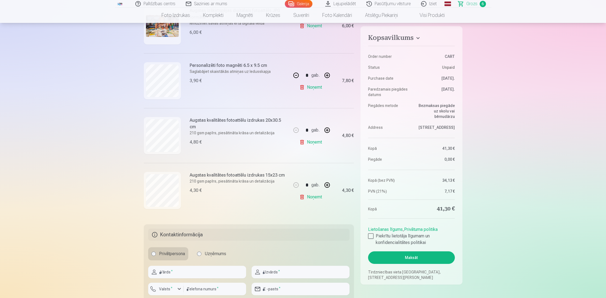
scroll to position [245, 0]
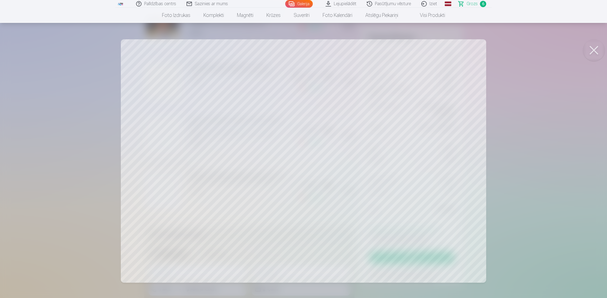
click at [555, 125] on div at bounding box center [303, 149] width 607 height 298
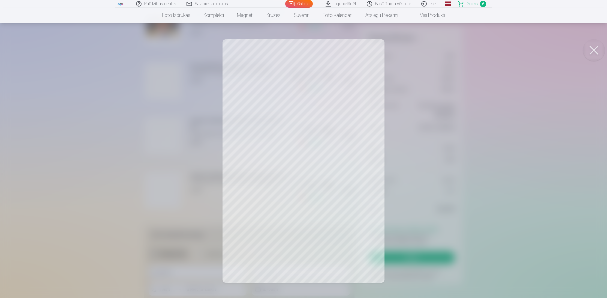
click at [523, 88] on div at bounding box center [303, 149] width 607 height 298
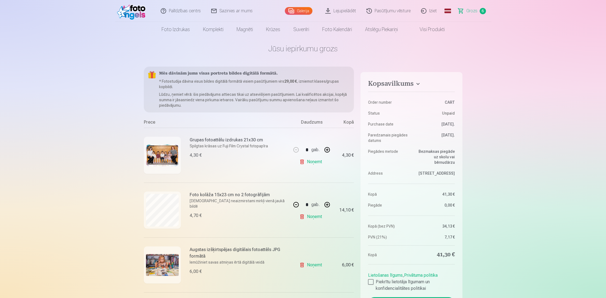
scroll to position [0, 0]
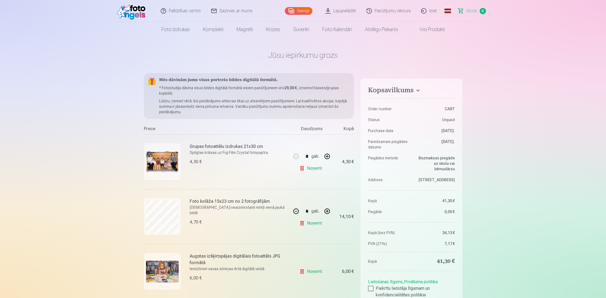
click at [133, 6] on img at bounding box center [132, 10] width 31 height 17
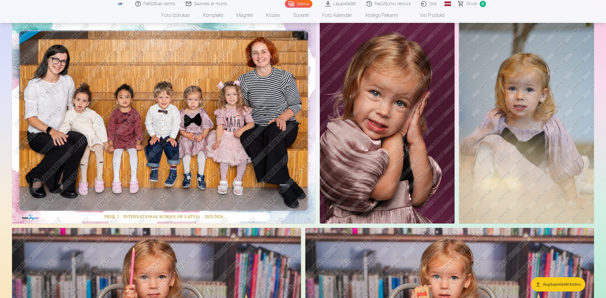
scroll to position [35, 0]
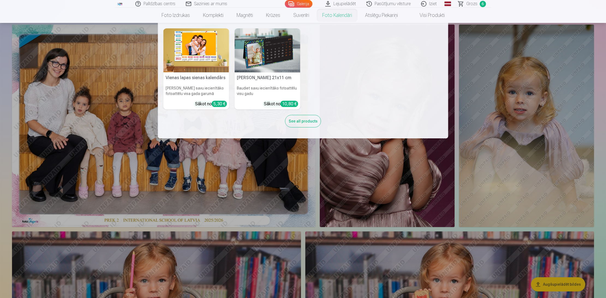
click at [528, 94] on nav "Vienas lapas sienas kalendārs Parādiet savu iecienītāko fotoattēlu visa gada ga…" at bounding box center [303, 80] width 606 height 115
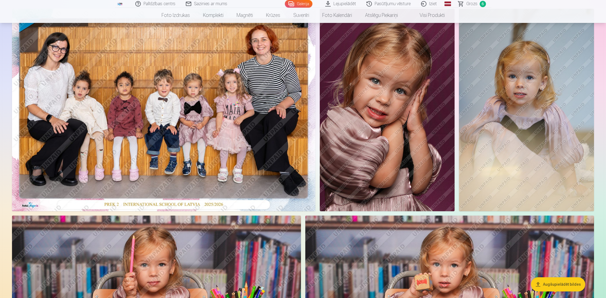
scroll to position [52, 0]
click at [547, 106] on img at bounding box center [526, 109] width 135 height 202
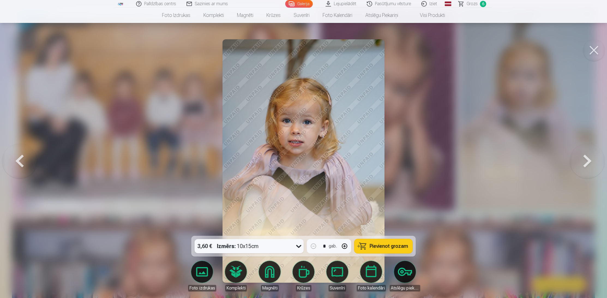
click at [473, 145] on div at bounding box center [303, 149] width 607 height 298
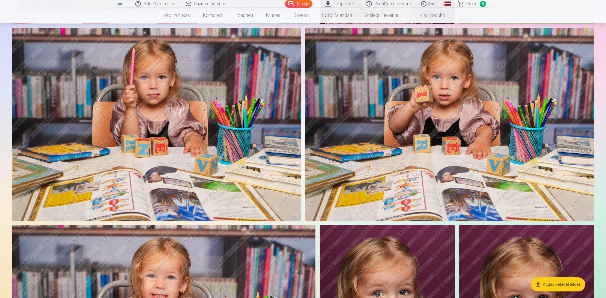
scroll to position [238, 0]
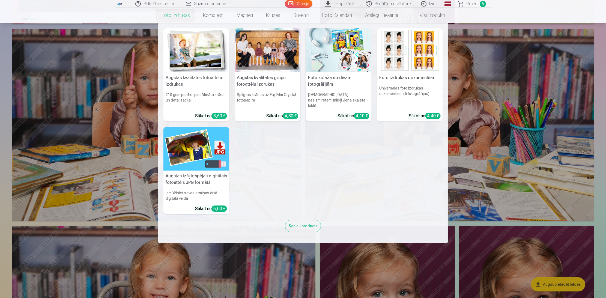
click at [174, 13] on link "Foto izdrukas" at bounding box center [175, 15] width 41 height 15
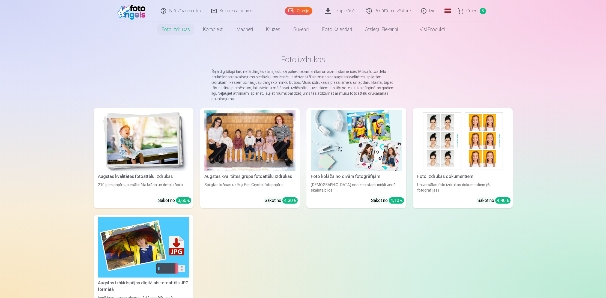
click at [156, 144] on img at bounding box center [143, 140] width 91 height 61
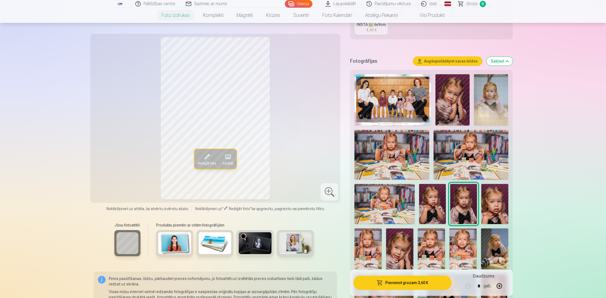
scroll to position [134, 0]
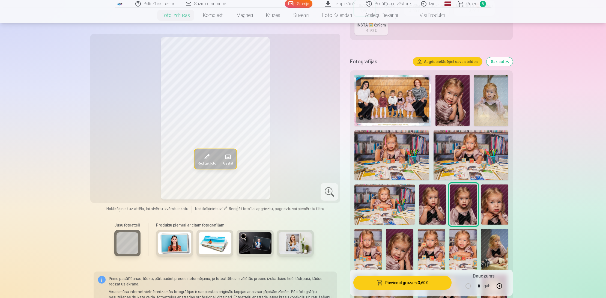
click at [449, 109] on img at bounding box center [452, 100] width 34 height 51
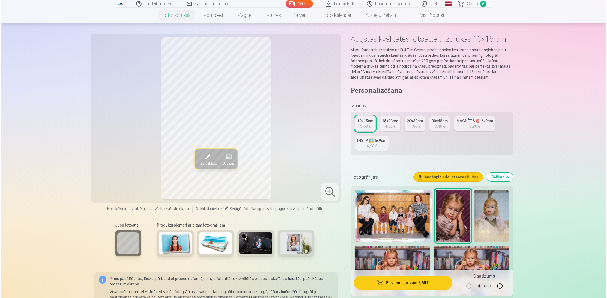
scroll to position [0, 0]
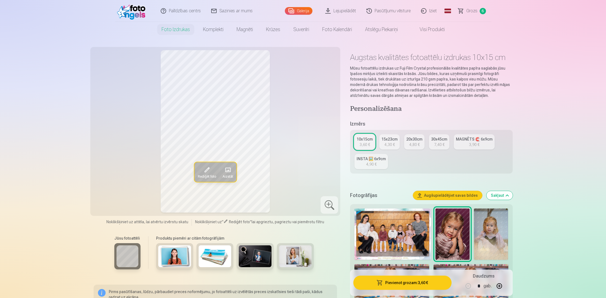
click at [394, 140] on div "15x23cm" at bounding box center [389, 138] width 16 height 5
click at [410, 286] on button "Pievienot grozam : 4,30 €" at bounding box center [402, 283] width 98 height 14
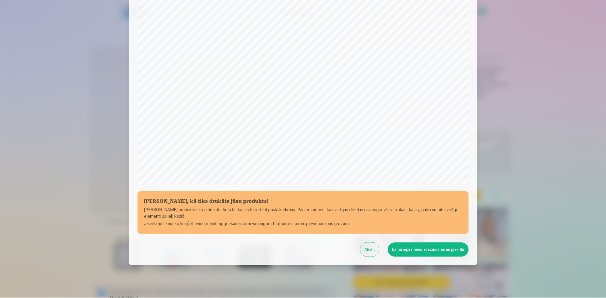
scroll to position [95, 0]
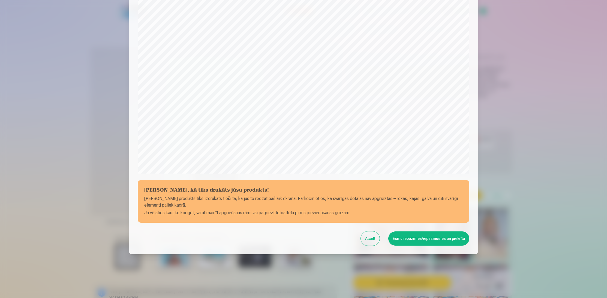
click at [423, 242] on button "Esmu iepazinies/iepazinusies un piekrītu" at bounding box center [429, 238] width 81 height 14
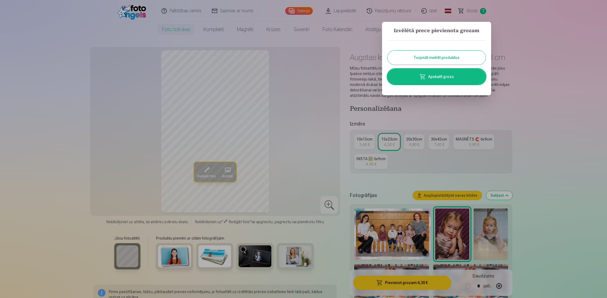
click at [529, 110] on div at bounding box center [303, 149] width 607 height 298
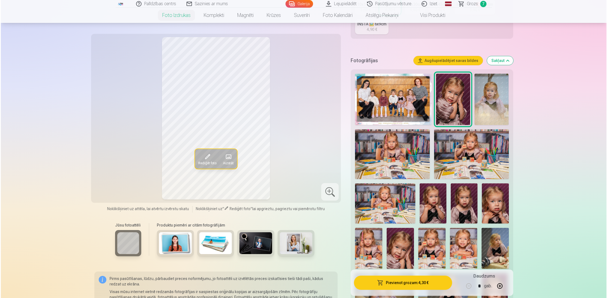
scroll to position [136, 0]
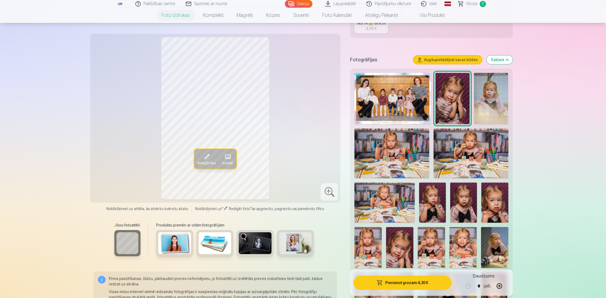
click at [419, 283] on button "Pievienot grozam : 4,30 €" at bounding box center [402, 283] width 98 height 14
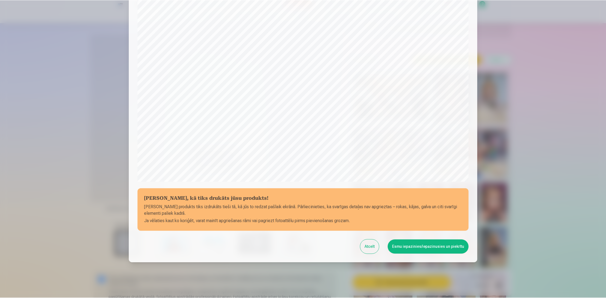
scroll to position [95, 0]
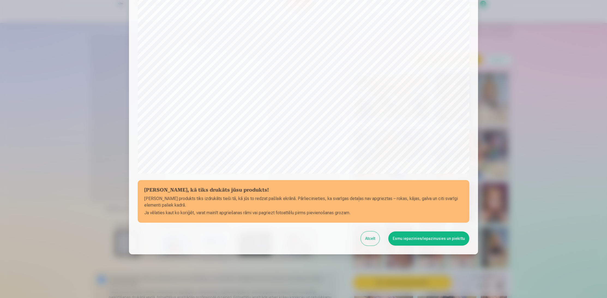
click at [437, 239] on button "Esmu iepazinies/iepazinusies un piekrītu" at bounding box center [429, 238] width 81 height 14
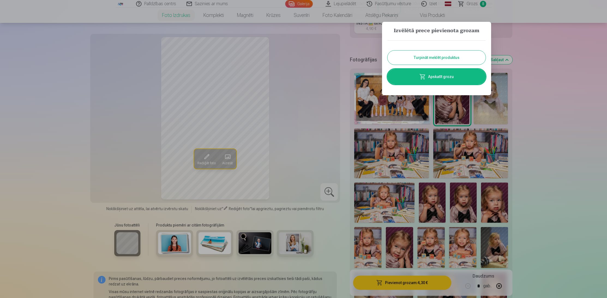
drag, startPoint x: 568, startPoint y: 84, endPoint x: 565, endPoint y: 85, distance: 3.1
click at [568, 84] on div at bounding box center [303, 149] width 607 height 298
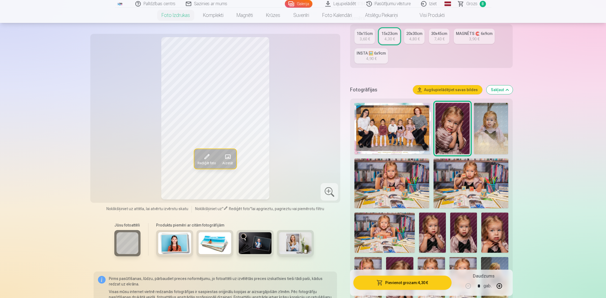
scroll to position [0, 0]
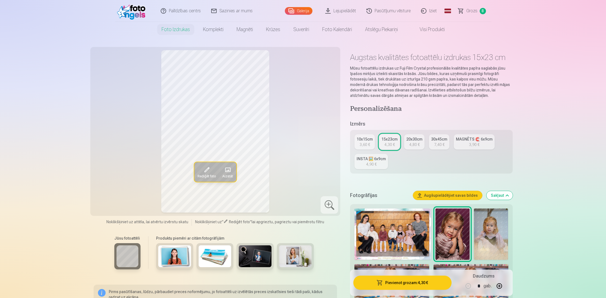
click at [478, 8] on link "Grozs 8" at bounding box center [472, 11] width 38 height 22
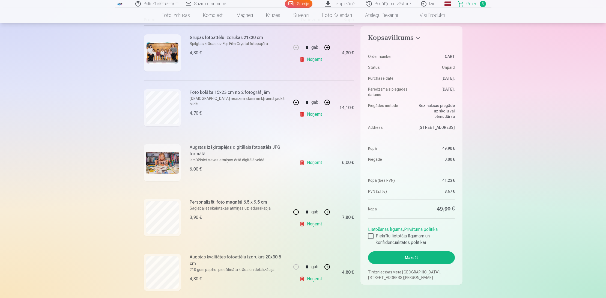
scroll to position [108, 0]
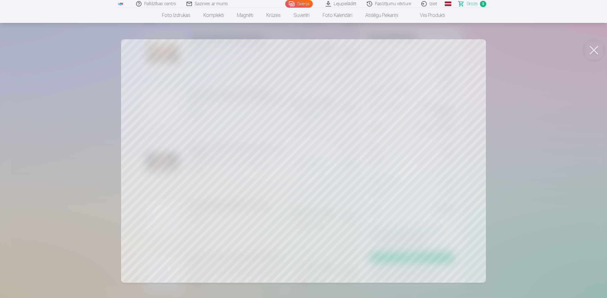
click at [572, 123] on div at bounding box center [303, 149] width 607 height 298
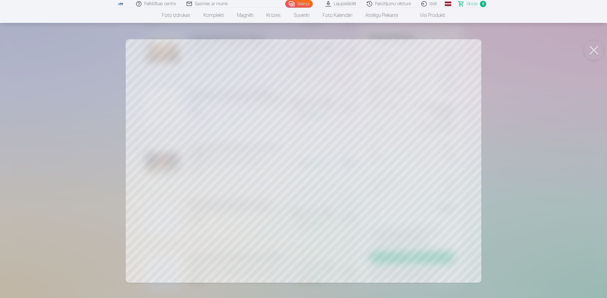
click at [549, 182] on div at bounding box center [303, 149] width 607 height 298
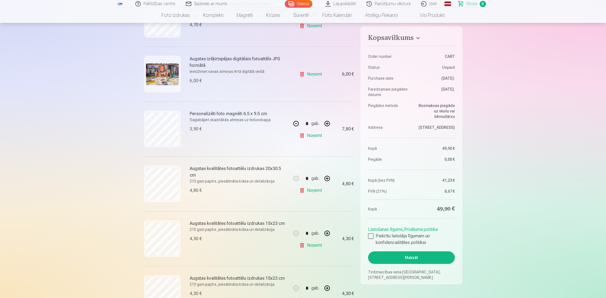
scroll to position [198, 0]
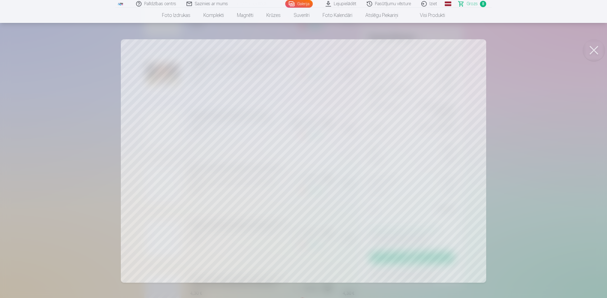
click at [528, 194] on div at bounding box center [303, 149] width 607 height 298
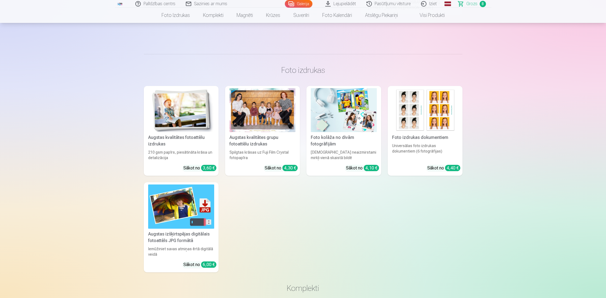
scroll to position [807, 0]
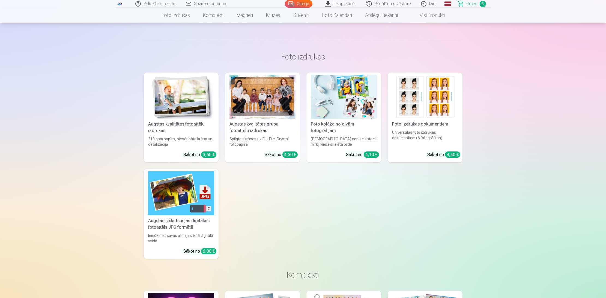
click at [470, 4] on span "Grozs" at bounding box center [471, 4] width 11 height 7
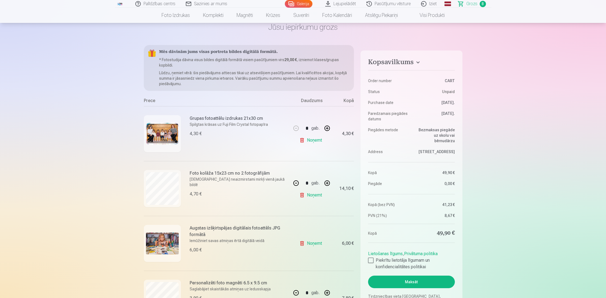
scroll to position [26, 0]
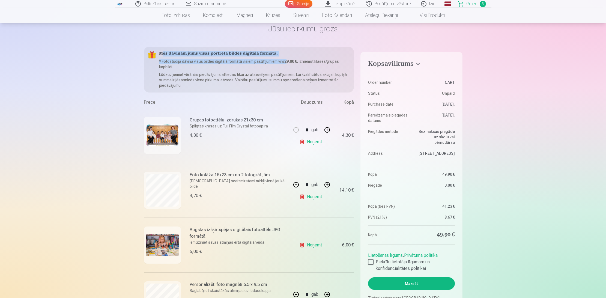
drag, startPoint x: 163, startPoint y: 54, endPoint x: 287, endPoint y: 59, distance: 124.0
click at [287, 59] on div "Mēs dāvinām jums visas portreta bildes digitālā formātā. * Fotostudija dāvina v…" at bounding box center [249, 70] width 210 height 46
click at [305, 53] on h5 "Mēs dāvinām jums visas portreta bildes digitālā formātā." at bounding box center [254, 53] width 191 height 5
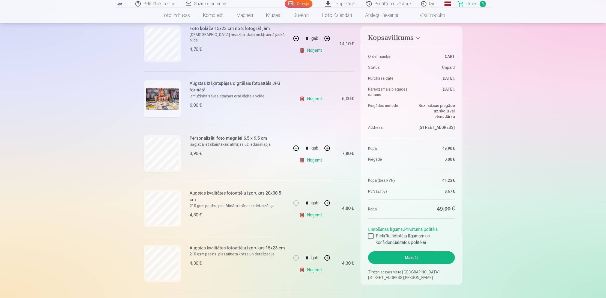
scroll to position [172, 0]
click at [314, 99] on link "Noņemt" at bounding box center [311, 99] width 25 height 11
type input "*"
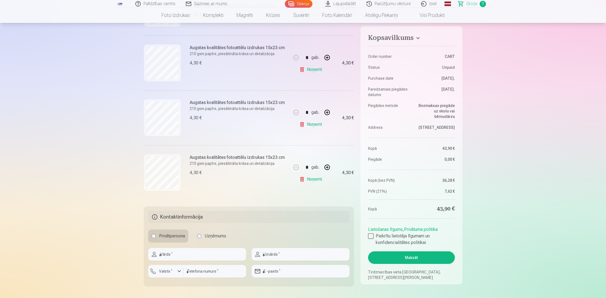
scroll to position [317, 0]
click at [315, 72] on link "Noņemt" at bounding box center [311, 71] width 25 height 11
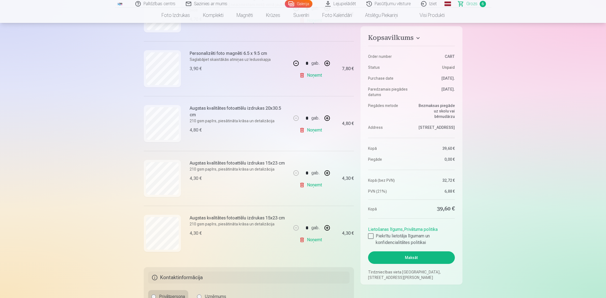
scroll to position [201, 0]
click at [326, 175] on button "button" at bounding box center [327, 174] width 13 height 13
click at [316, 240] on link "Noņemt" at bounding box center [311, 240] width 25 height 11
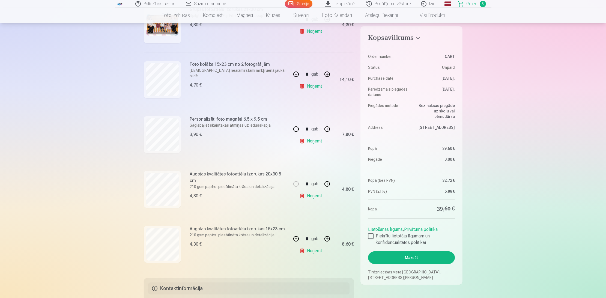
scroll to position [146, 0]
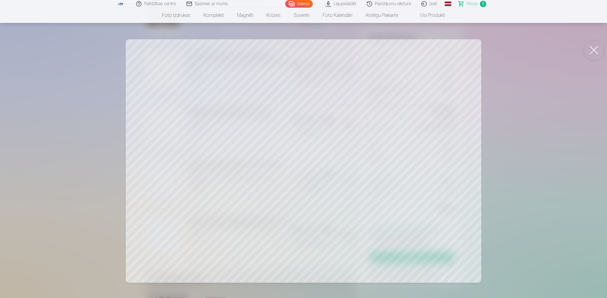
click at [542, 133] on div at bounding box center [303, 149] width 607 height 298
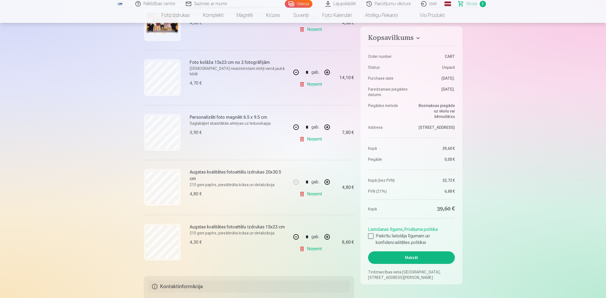
scroll to position [138, 0]
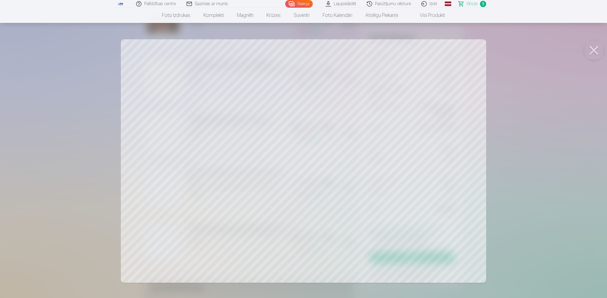
click at [543, 132] on div at bounding box center [303, 149] width 607 height 298
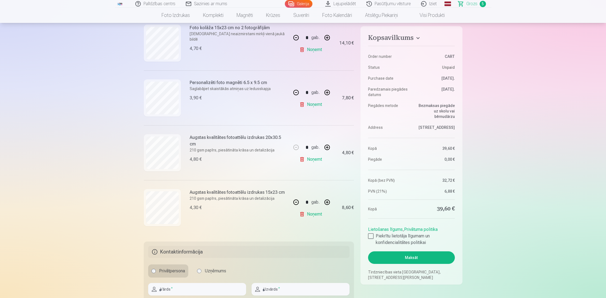
scroll to position [181, 0]
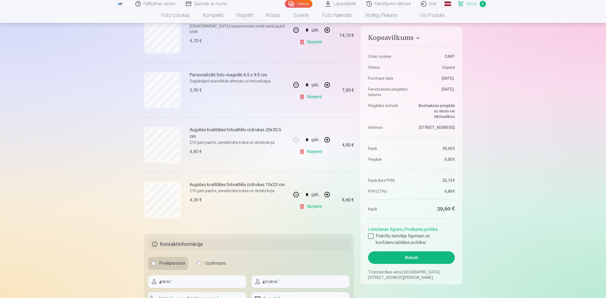
click at [329, 195] on button "button" at bounding box center [327, 194] width 13 height 13
type input "*"
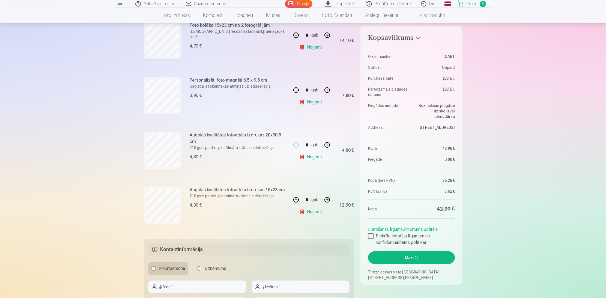
scroll to position [170, 0]
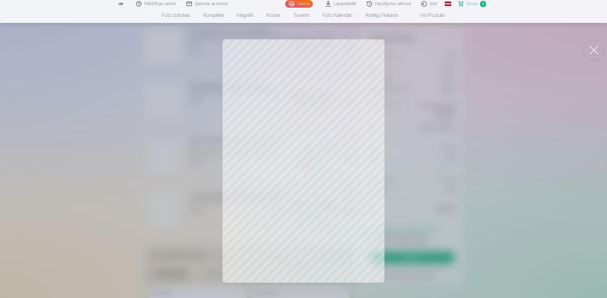
click at [511, 156] on div at bounding box center [303, 149] width 607 height 298
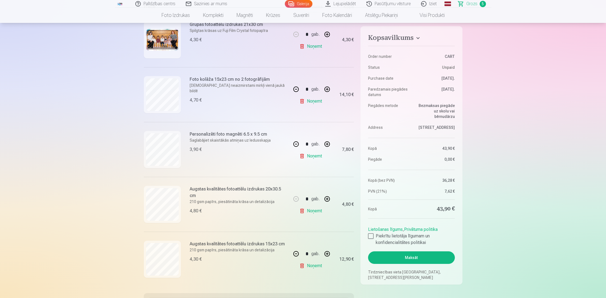
scroll to position [120, 0]
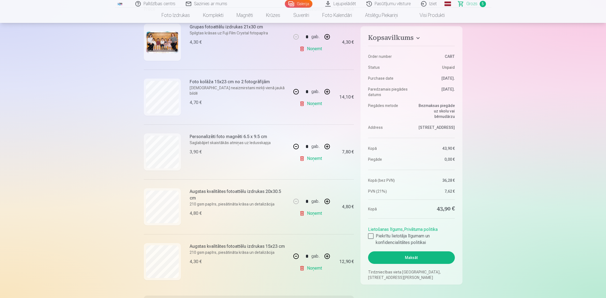
click at [307, 1] on link "Galerija" at bounding box center [299, 4] width 28 height 8
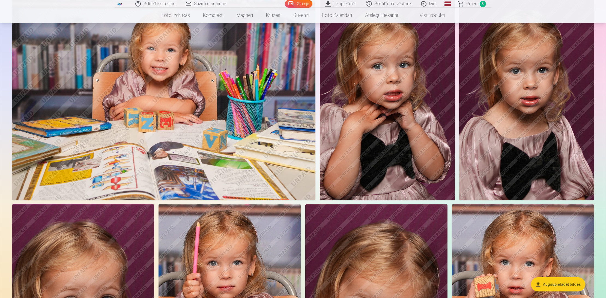
scroll to position [445, 0]
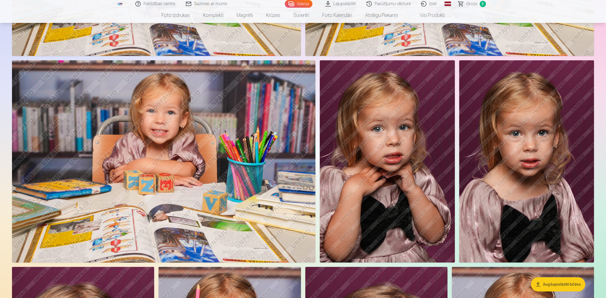
click at [274, 84] on img at bounding box center [163, 161] width 303 height 202
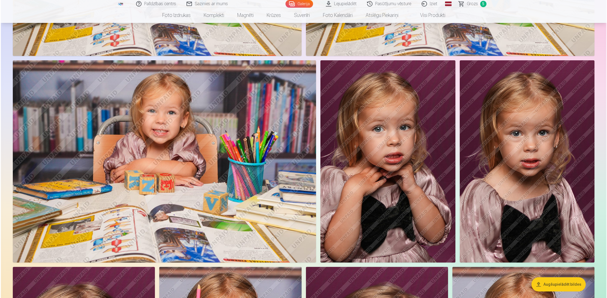
scroll to position [404, 0]
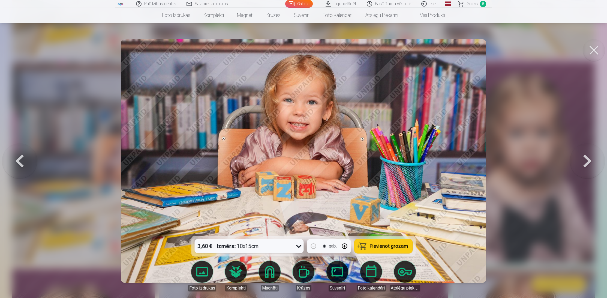
click at [521, 74] on div at bounding box center [303, 149] width 607 height 298
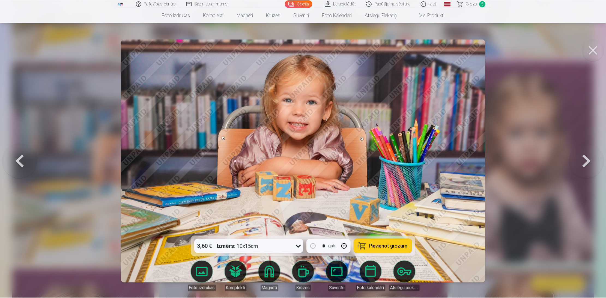
scroll to position [403, 0]
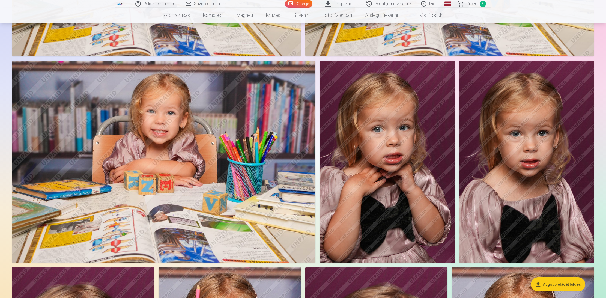
click at [224, 135] on img at bounding box center [163, 162] width 303 height 202
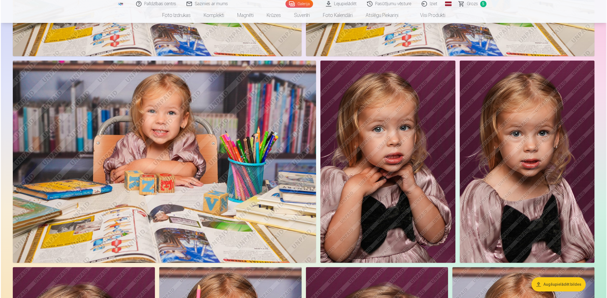
scroll to position [404, 0]
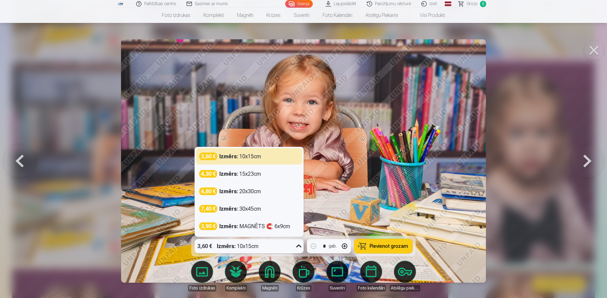
click at [296, 246] on icon at bounding box center [299, 246] width 9 height 9
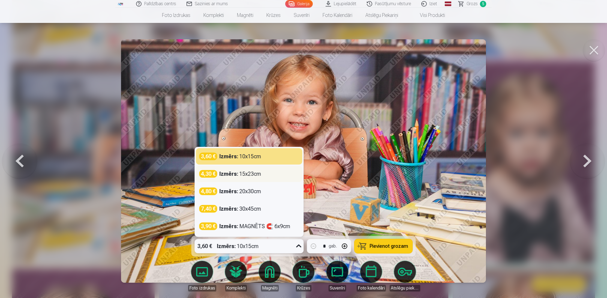
click at [258, 174] on div "Izmērs : 15x23cm" at bounding box center [241, 174] width 42 height 8
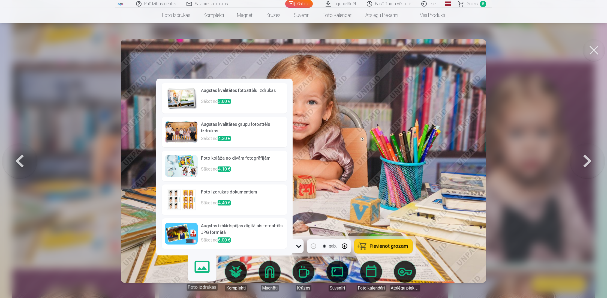
click at [200, 271] on link "Foto izdrukas" at bounding box center [202, 274] width 34 height 34
click at [202, 269] on link "Foto izdrukas" at bounding box center [202, 274] width 34 height 34
click at [234, 97] on h6 "Augstas kvalitātes fotoattēlu izdrukas" at bounding box center [242, 92] width 83 height 11
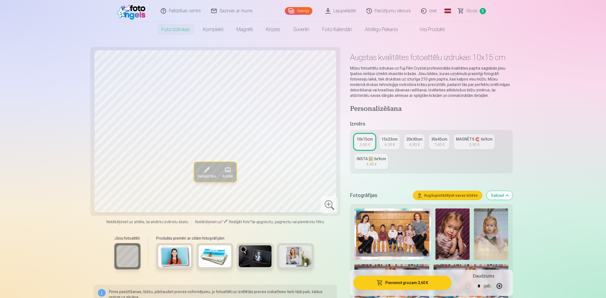
drag, startPoint x: 391, startPoint y: 141, endPoint x: 388, endPoint y: 148, distance: 7.6
click at [391, 141] on div "15x23cm" at bounding box center [389, 138] width 16 height 5
click at [398, 283] on button "Pievienot grozam : 4,30 €" at bounding box center [402, 283] width 98 height 14
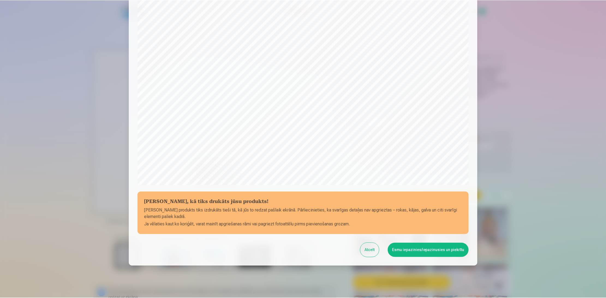
scroll to position [95, 0]
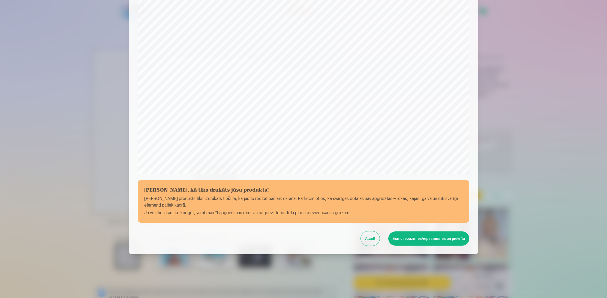
click at [413, 240] on button "Esmu iepazinies/iepazinusies un piekrītu" at bounding box center [429, 238] width 81 height 14
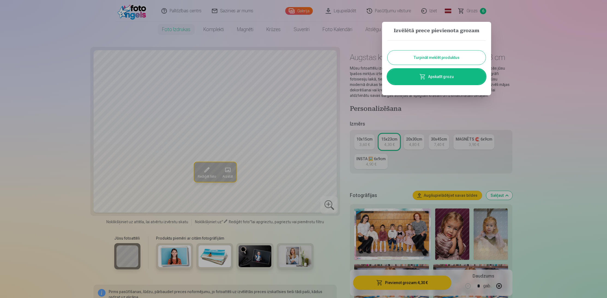
drag, startPoint x: 568, startPoint y: 68, endPoint x: 549, endPoint y: 59, distance: 20.6
click at [568, 68] on div at bounding box center [303, 149] width 607 height 298
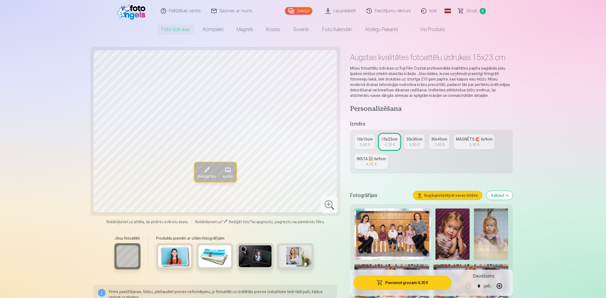
click at [465, 16] on link "Grozs 6" at bounding box center [472, 11] width 38 height 22
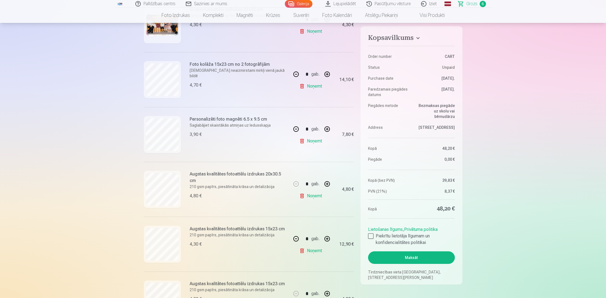
scroll to position [145, 0]
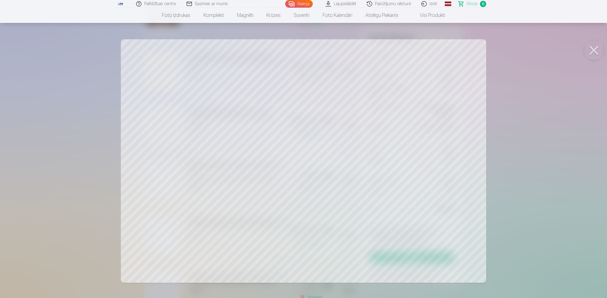
click at [567, 119] on div at bounding box center [303, 149] width 607 height 298
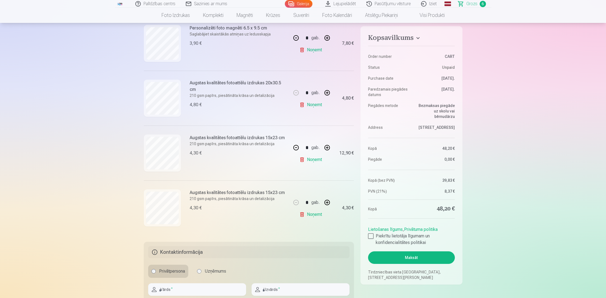
scroll to position [230, 0]
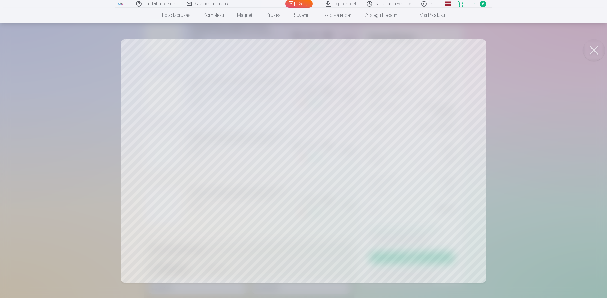
click at [563, 141] on div at bounding box center [303, 149] width 607 height 298
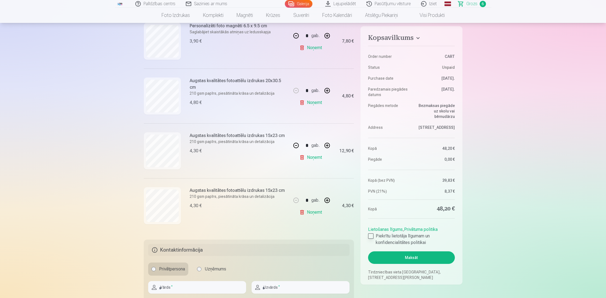
click at [375, 238] on label "Piekrītu lietotāja līgumam un konfidencialitātes politikai" at bounding box center [411, 239] width 86 height 13
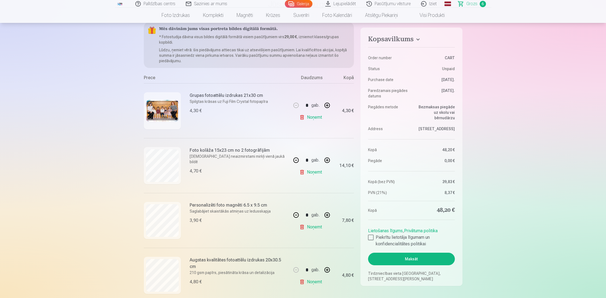
click at [418, 261] on button "Maksāt" at bounding box center [411, 259] width 86 height 13
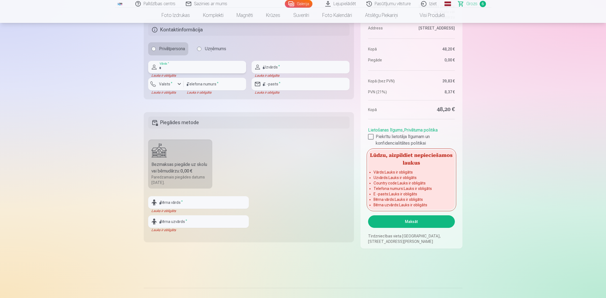
scroll to position [452, 0]
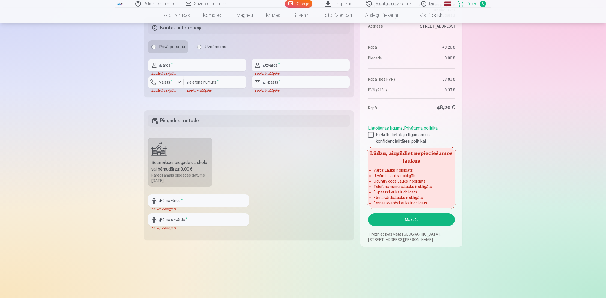
click at [413, 222] on button "Maksāt" at bounding box center [411, 219] width 86 height 13
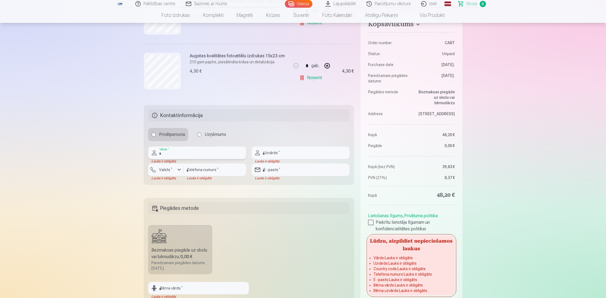
scroll to position [364, 0]
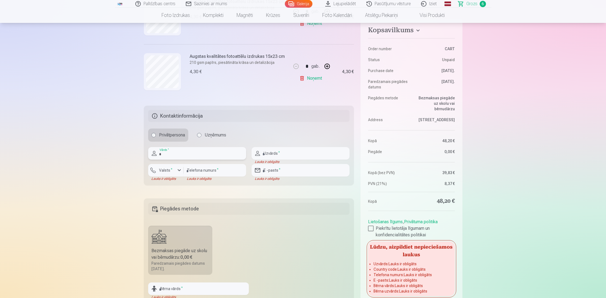
type input "********"
click at [291, 156] on input "text" at bounding box center [301, 153] width 98 height 13
type input "*********"
type input "********"
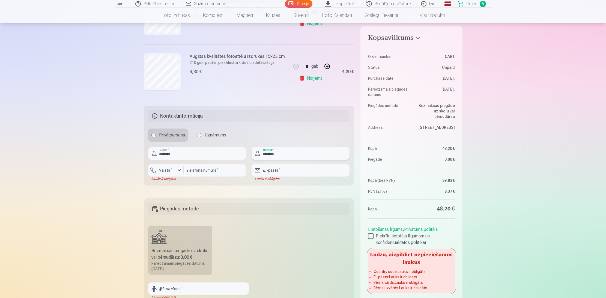
type input "********"
click at [284, 171] on input "email" at bounding box center [301, 170] width 98 height 13
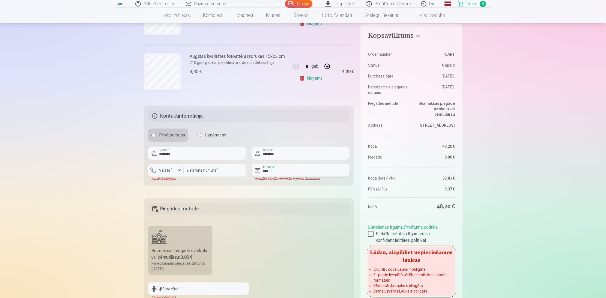
type input "**********"
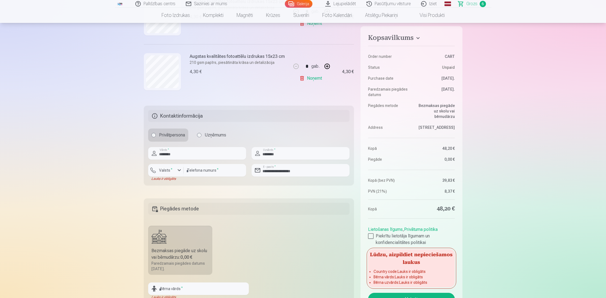
click at [268, 218] on fieldset "Piegādes metode Bezmaksas piegāde uz skolu vai bērnudārzu : 0,00 € Paredzamais …" at bounding box center [249, 263] width 210 height 130
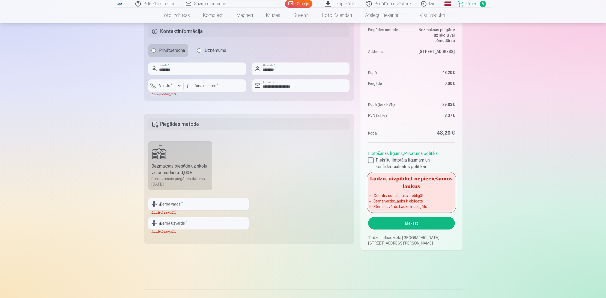
scroll to position [449, 0]
click at [230, 205] on input "text" at bounding box center [198, 204] width 101 height 13
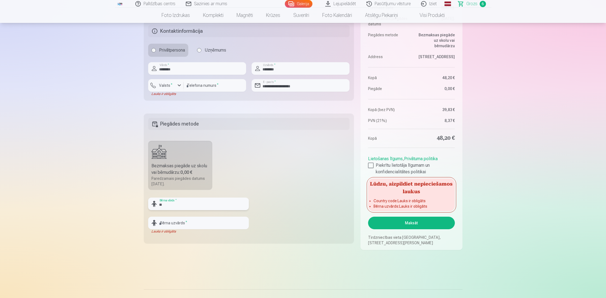
type input "*"
type input "********"
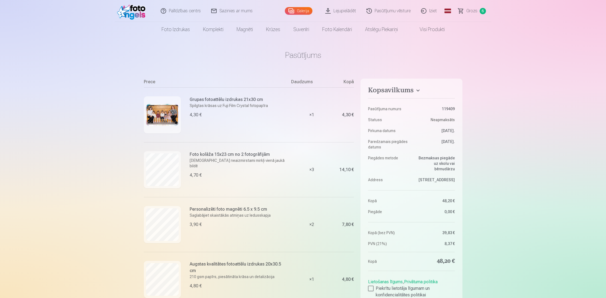
click at [464, 14] on link "Grozs 6" at bounding box center [472, 11] width 38 height 22
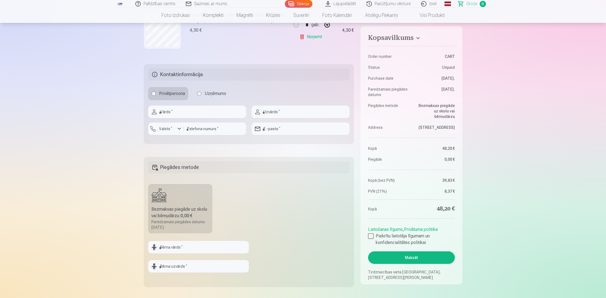
scroll to position [403, 0]
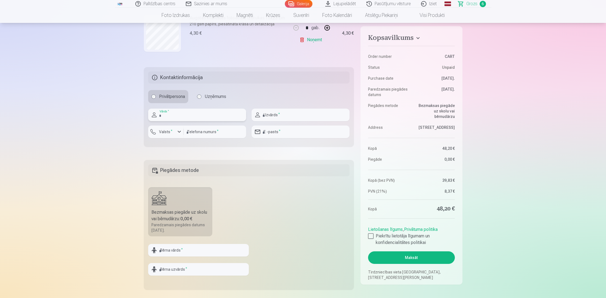
click at [191, 116] on input "text" at bounding box center [197, 115] width 98 height 13
type input "********"
click at [231, 134] on input "number" at bounding box center [215, 132] width 62 height 13
type input "********"
click at [169, 132] on label "Valsts *" at bounding box center [166, 131] width 18 height 5
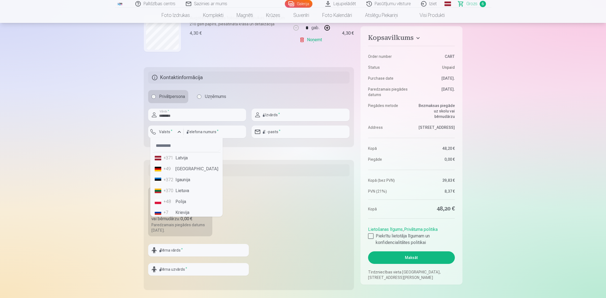
click at [172, 156] on div "+371" at bounding box center [168, 158] width 11 height 7
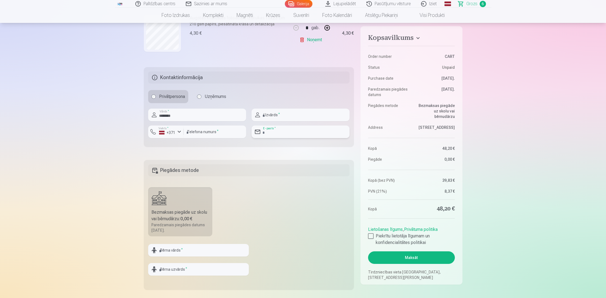
click at [293, 131] on input "email" at bounding box center [301, 132] width 98 height 13
type input "**********"
click at [286, 117] on input "text" at bounding box center [301, 115] width 98 height 13
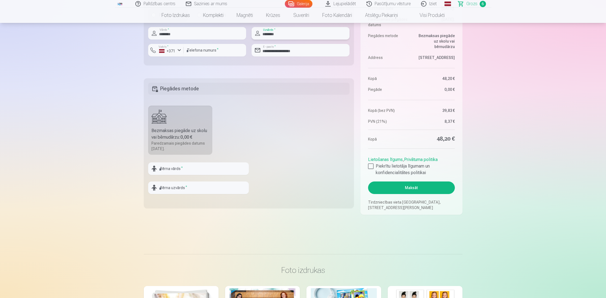
scroll to position [485, 0]
type input "********"
click at [220, 165] on input "text" at bounding box center [198, 168] width 101 height 13
type input "********"
click at [193, 190] on input "text" at bounding box center [198, 187] width 101 height 13
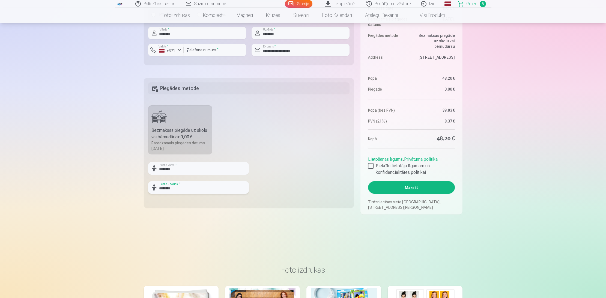
type input "********"
click at [295, 136] on fieldset "Piegādes metode Bezmaksas piegāde uz skolu vai bērnudārzu : 0,00 € Paredzamais …" at bounding box center [249, 143] width 210 height 130
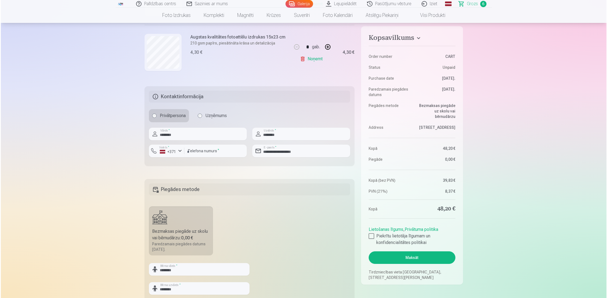
scroll to position [383, 0]
click at [375, 236] on label "Piekrītu lietotāja līgumam un konfidencialitātes politikai" at bounding box center [411, 239] width 86 height 13
click at [384, 257] on button "Maksāt" at bounding box center [411, 257] width 86 height 13
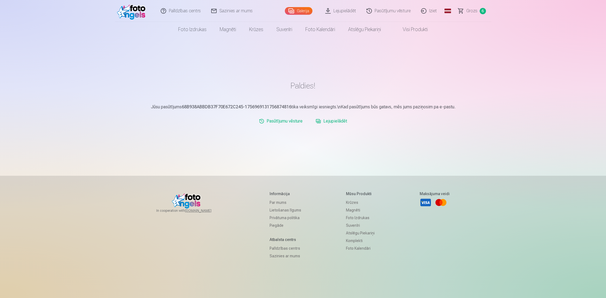
click at [481, 11] on span "6" at bounding box center [483, 11] width 6 height 6
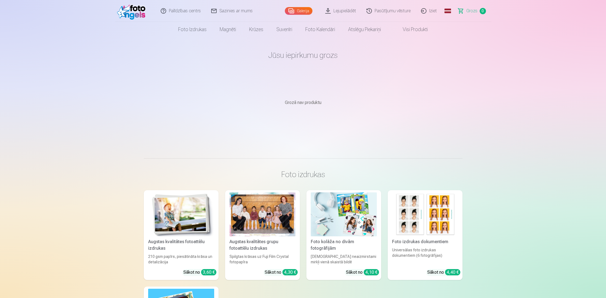
click at [386, 11] on link "Pasūtījumu vēsture" at bounding box center [389, 11] width 55 height 22
